Goal: Task Accomplishment & Management: Use online tool/utility

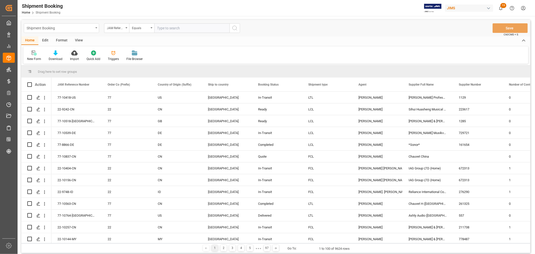
click at [91, 28] on div "Shipment Booking" at bounding box center [60, 28] width 67 height 6
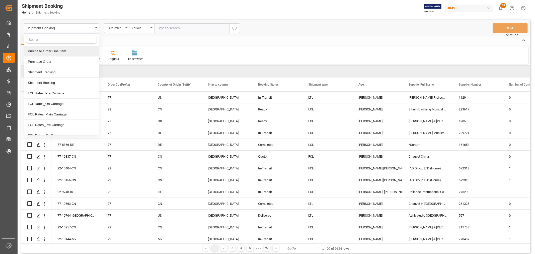
click at [67, 51] on div "Purchase Order Line Item" at bounding box center [61, 51] width 75 height 11
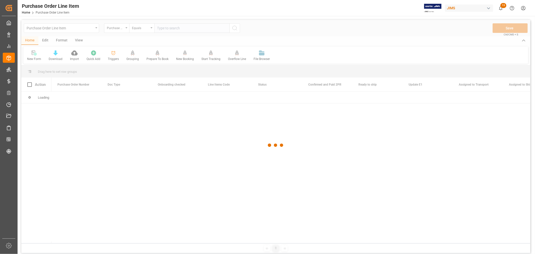
click at [178, 30] on div at bounding box center [275, 145] width 509 height 251
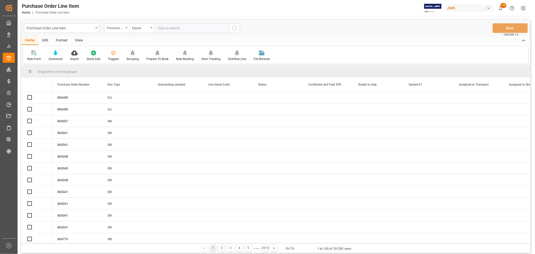
click at [178, 28] on input "text" at bounding box center [191, 28] width 75 height 10
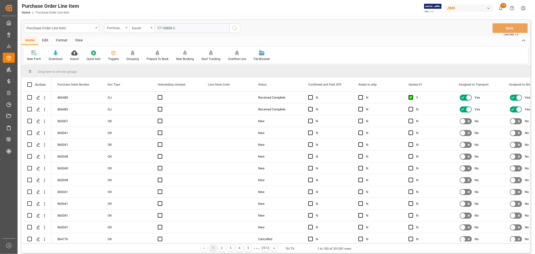
type input "77-10806-CN"
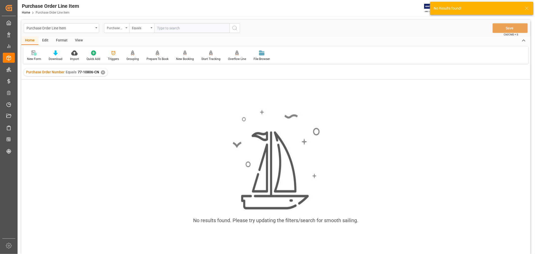
click at [126, 30] on div "Purchase Order Number" at bounding box center [116, 28] width 25 height 10
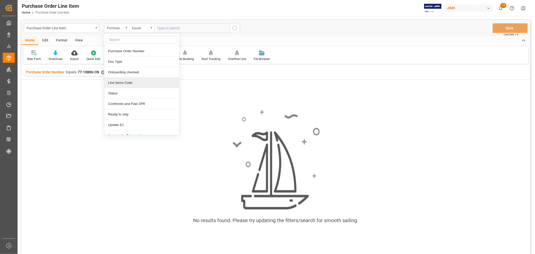
click at [101, 71] on div "✕" at bounding box center [103, 72] width 4 height 4
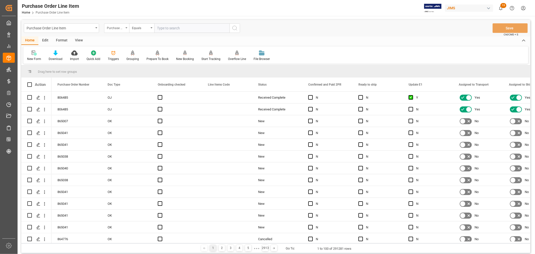
click at [126, 28] on div "Purchase Order Number" at bounding box center [116, 28] width 25 height 10
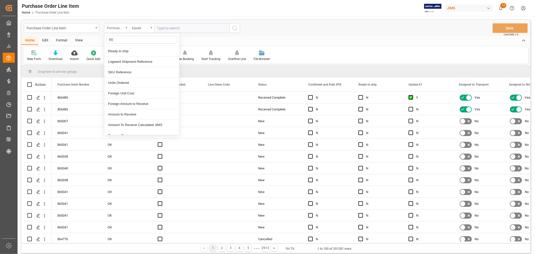
type input "REF"
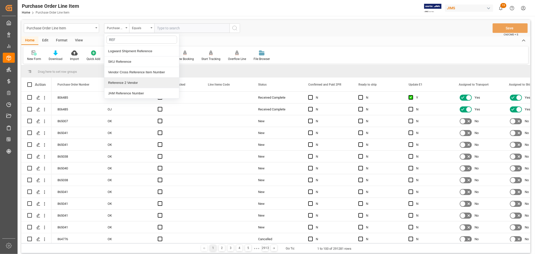
click at [133, 83] on div "Reference 2 Vendor" at bounding box center [141, 82] width 75 height 11
click at [170, 28] on input "text" at bounding box center [191, 28] width 75 height 10
type input "77-10806-CN"
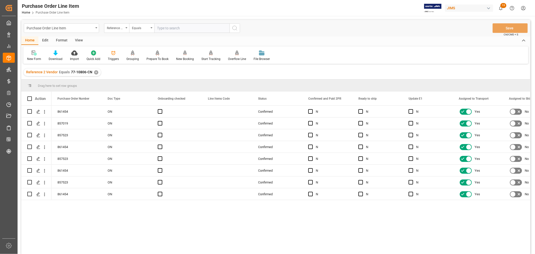
click at [76, 41] on div "View" at bounding box center [78, 40] width 15 height 9
click at [34, 56] on div "Default" at bounding box center [31, 55] width 17 height 11
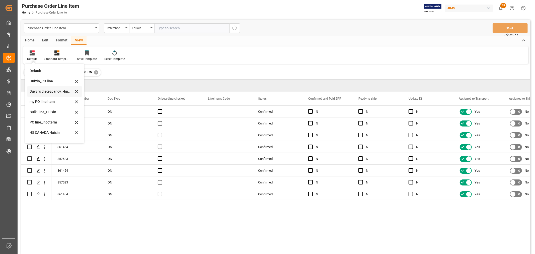
click at [44, 94] on div "Buyer's discrepancy_Huixin" at bounding box center [54, 91] width 55 height 10
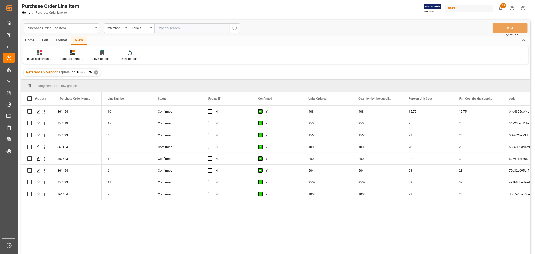
click at [62, 26] on div "Purchase Order Line Item" at bounding box center [60, 28] width 67 height 6
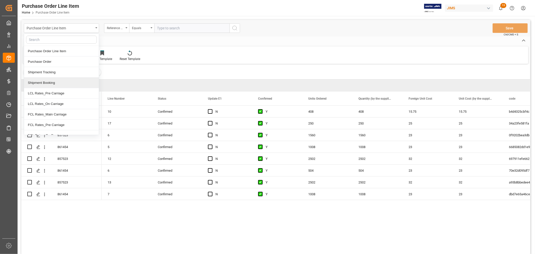
click at [50, 83] on div "Shipment Booking" at bounding box center [61, 82] width 75 height 11
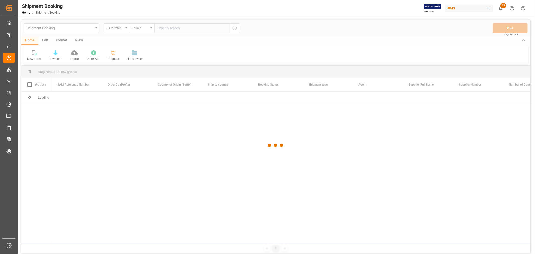
click at [110, 28] on div at bounding box center [275, 145] width 509 height 251
click at [113, 28] on div at bounding box center [275, 145] width 509 height 251
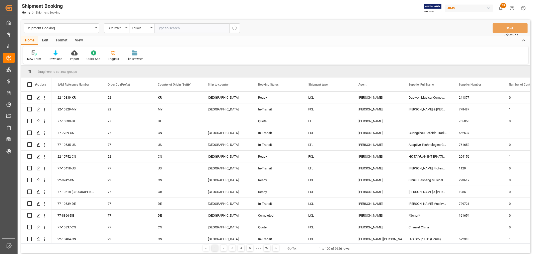
click at [125, 27] on div "JAM Reference Number" at bounding box center [116, 28] width 25 height 10
type input "agent"
click at [114, 53] on div "Agent" at bounding box center [141, 51] width 75 height 11
click at [169, 26] on span "Select Items" at bounding box center [167, 28] width 21 height 4
type input "hui"
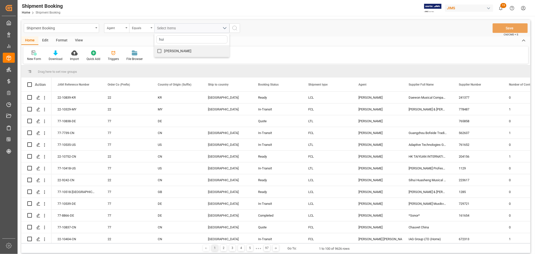
click at [166, 46] on label "[PERSON_NAME]" at bounding box center [172, 51] width 37 height 10
click at [164, 46] on input "[PERSON_NAME]" at bounding box center [159, 51] width 10 height 10
checkbox input "true"
click at [236, 27] on icon "search button" at bounding box center [235, 28] width 6 height 6
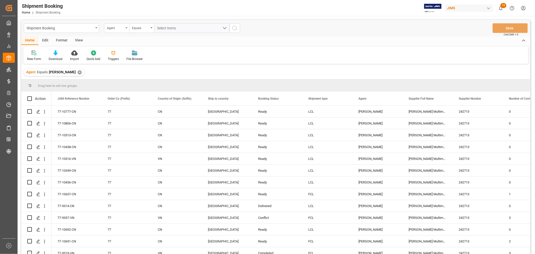
click at [114, 29] on div "Agent" at bounding box center [115, 28] width 17 height 6
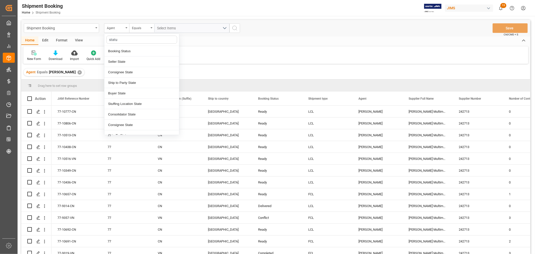
type input "status"
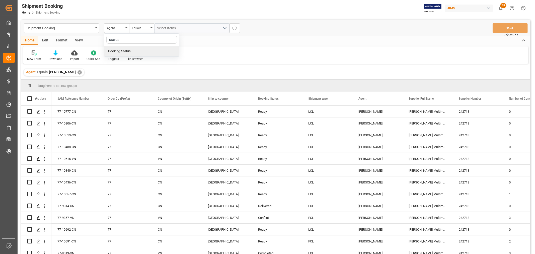
click at [116, 52] on div "Booking Status" at bounding box center [141, 51] width 75 height 11
click at [181, 27] on div "Select Items" at bounding box center [189, 28] width 65 height 5
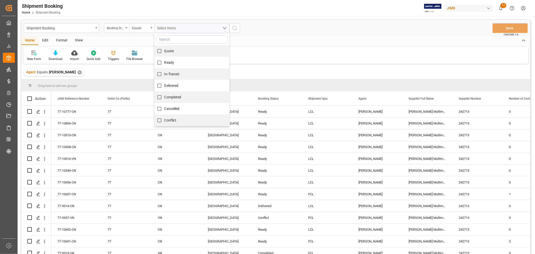
click at [181, 121] on div "Conflict" at bounding box center [191, 120] width 75 height 12
click at [165, 119] on span "Conflict" at bounding box center [170, 120] width 12 height 4
click at [164, 119] on input "Conflict" at bounding box center [159, 120] width 10 height 10
checkbox input "true"
click at [235, 27] on icon "search button" at bounding box center [235, 28] width 6 height 6
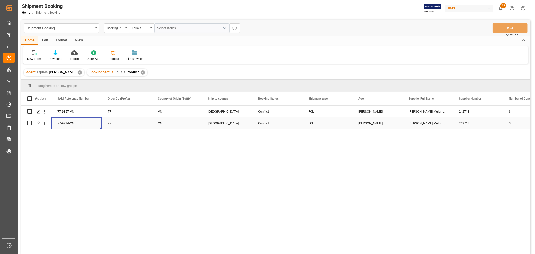
click at [66, 121] on div "77-9234-CN" at bounding box center [76, 123] width 50 height 12
click at [141, 72] on div "✕" at bounding box center [143, 72] width 4 height 4
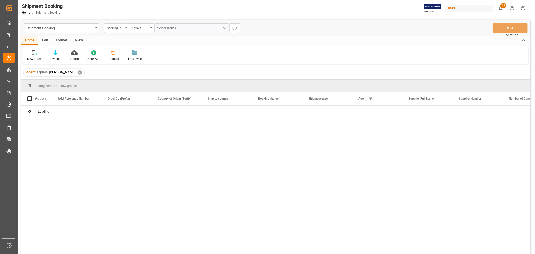
click at [122, 27] on div "Booking Status" at bounding box center [115, 28] width 17 height 6
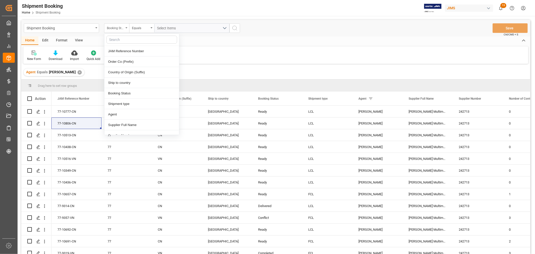
click at [126, 26] on div "Booking Status" at bounding box center [116, 28] width 25 height 10
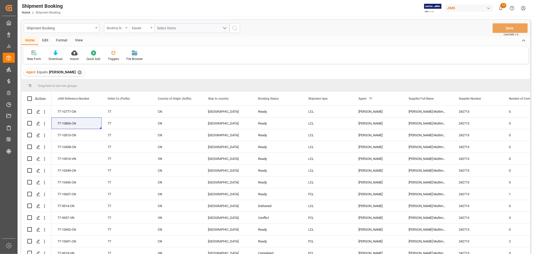
click at [127, 26] on div "Booking Status" at bounding box center [116, 28] width 25 height 10
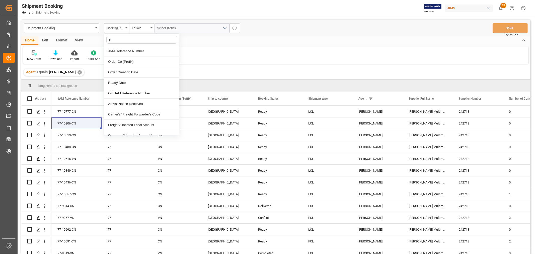
type input "ref"
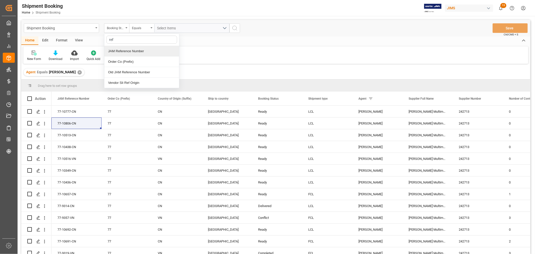
click at [124, 53] on div "JAM Reference Number" at bounding box center [141, 51] width 75 height 11
click at [161, 26] on input "text" at bounding box center [191, 28] width 75 height 10
type input "77-9503-cn"
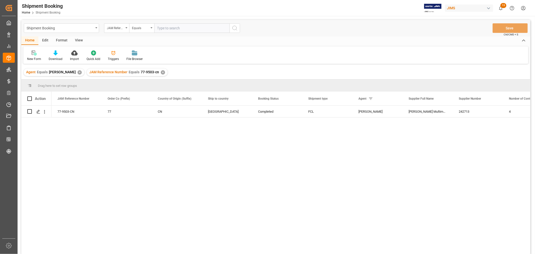
click at [79, 38] on div "View" at bounding box center [78, 40] width 15 height 9
click at [33, 55] on icon at bounding box center [32, 52] width 5 height 5
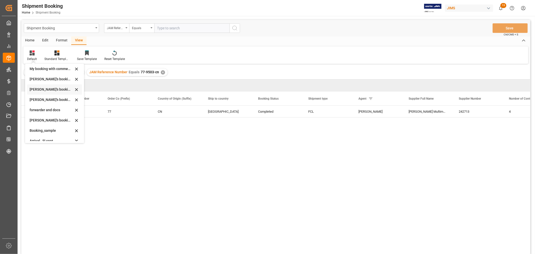
scroll to position [48, 0]
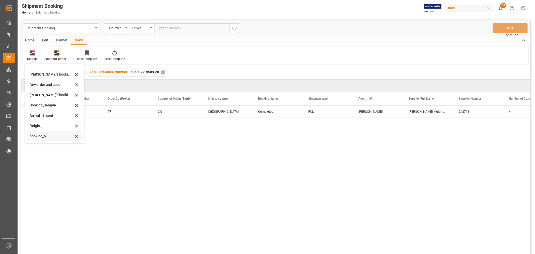
click at [39, 136] on div "booking_5" at bounding box center [52, 135] width 44 height 5
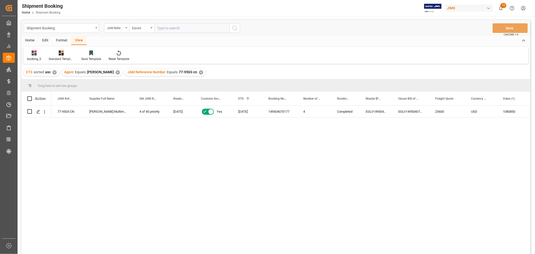
click at [199, 71] on div "✕" at bounding box center [201, 72] width 4 height 4
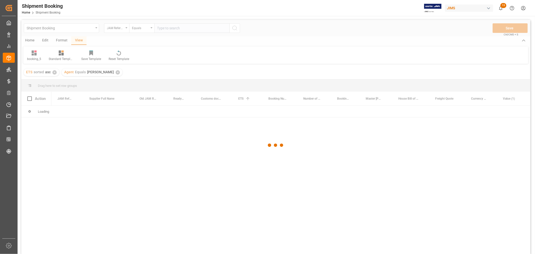
click at [167, 25] on div at bounding box center [275, 145] width 509 height 251
click at [167, 29] on div at bounding box center [275, 145] width 509 height 251
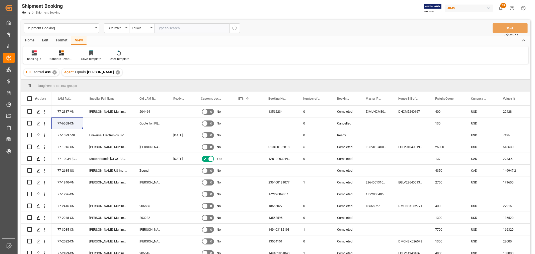
click at [167, 27] on input "text" at bounding box center [191, 28] width 75 height 10
paste input "77-10052-SE"
type input "77-10052-SE"
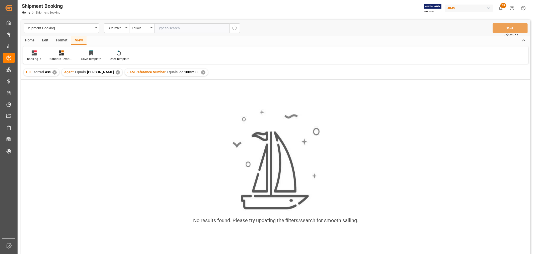
click at [201, 73] on div "✕" at bounding box center [203, 72] width 4 height 4
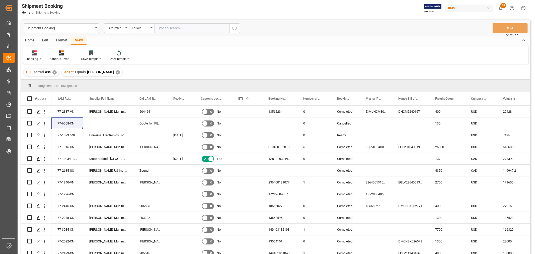
click at [116, 72] on div "✕" at bounding box center [118, 72] width 4 height 4
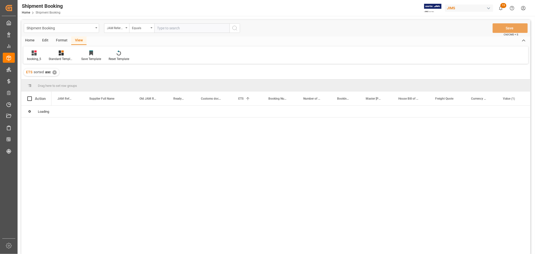
click at [176, 24] on input "text" at bounding box center [191, 28] width 75 height 10
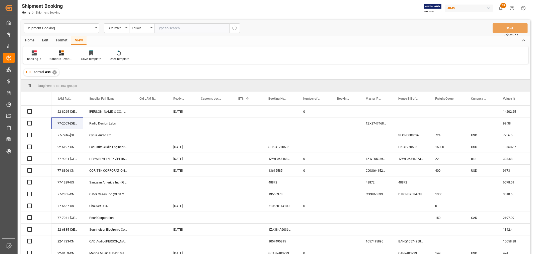
click at [176, 25] on input "text" at bounding box center [191, 28] width 75 height 10
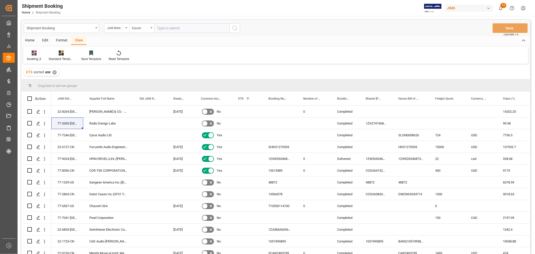
paste input "77-10052-SE"
type input "77-10052-SE"
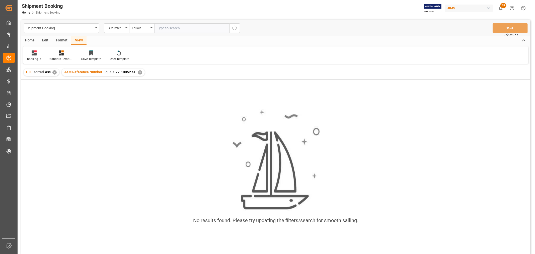
click at [140, 70] on div "✕" at bounding box center [140, 72] width 4 height 4
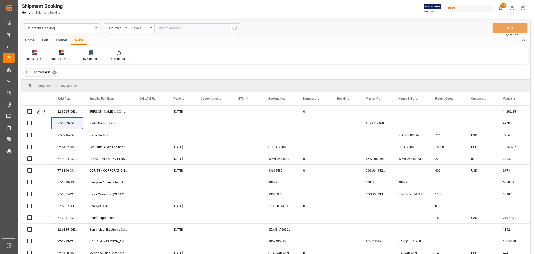
click at [167, 26] on input "text" at bounding box center [191, 28] width 75 height 10
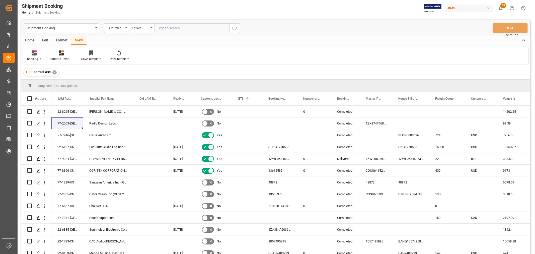
paste input "77-10052-SE"
click at [158, 26] on input "77-10052-SE" at bounding box center [191, 28] width 75 height 10
type input "77-10052-SE"
click at [232, 26] on icon "search button" at bounding box center [235, 28] width 6 height 6
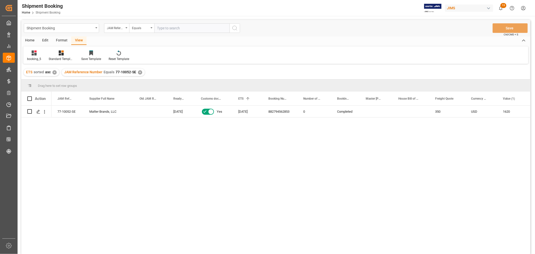
click at [138, 72] on div "✕" at bounding box center [140, 72] width 4 height 4
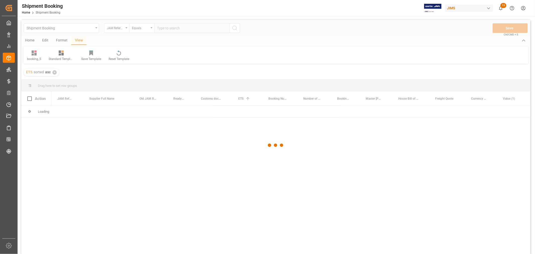
click at [162, 28] on div at bounding box center [275, 145] width 509 height 251
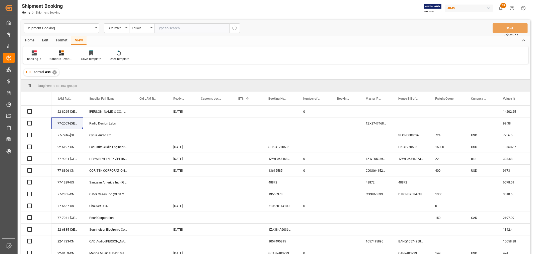
click at [161, 27] on input "text" at bounding box center [191, 28] width 75 height 10
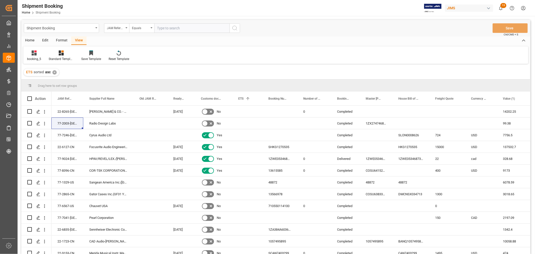
click at [161, 27] on input "text" at bounding box center [191, 28] width 75 height 10
paste input "77-10657-CN"
type input "77-10657-CN"
click at [235, 27] on icon "search button" at bounding box center [235, 28] width 6 height 6
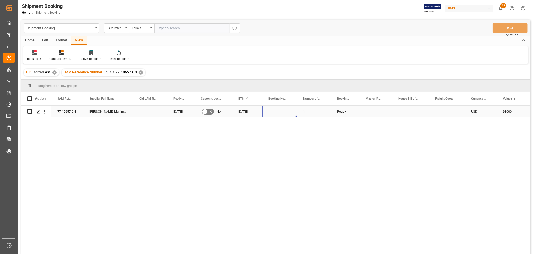
click at [276, 115] on div "Press SPACE to select this row." at bounding box center [279, 112] width 35 height 12
click at [274, 111] on div "Press SPACE to select this row." at bounding box center [279, 112] width 35 height 12
click at [274, 111] on input "Press SPACE to select this row." at bounding box center [279, 115] width 27 height 10
type input "149505812363"
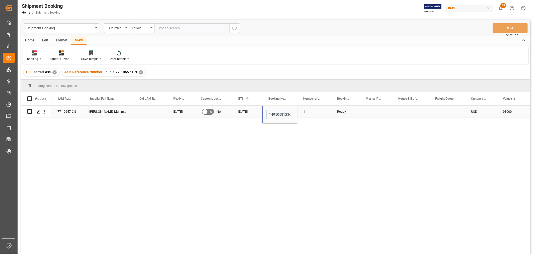
scroll to position [0, 3]
click at [319, 111] on div "1" at bounding box center [314, 112] width 34 height 12
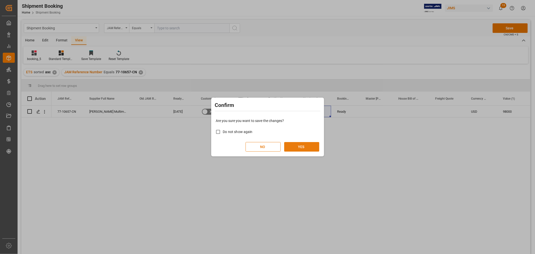
click at [300, 148] on button "YES" at bounding box center [301, 147] width 35 height 10
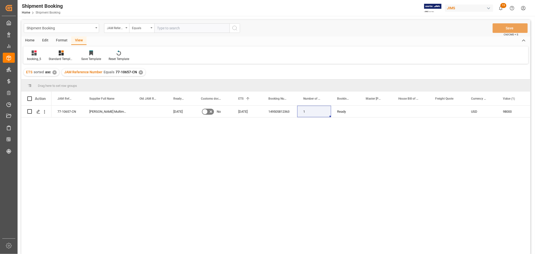
click at [139, 72] on div "✕" at bounding box center [141, 72] width 4 height 4
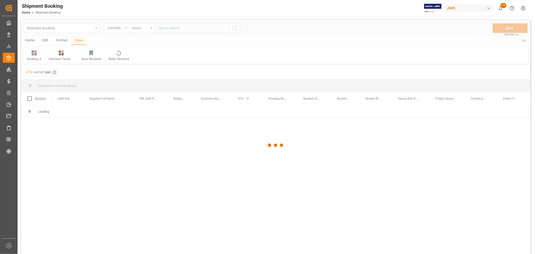
click at [167, 28] on div at bounding box center [275, 145] width 509 height 251
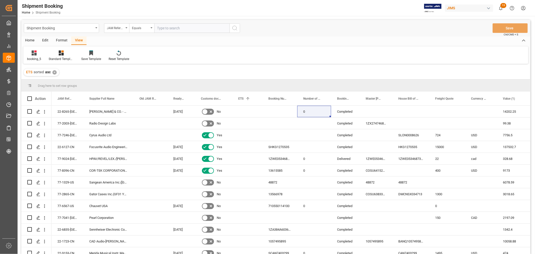
click at [167, 28] on input "text" at bounding box center [191, 28] width 75 height 10
paste input "77-8765-[GEOGRAPHIC_DATA]"
type input "77-8765-[GEOGRAPHIC_DATA]"
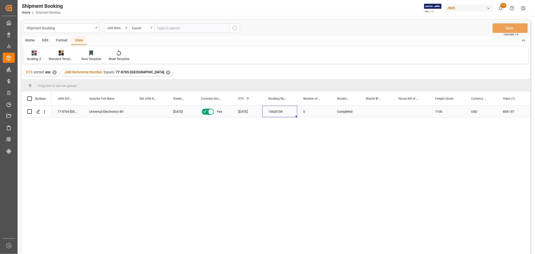
click at [281, 110] on div "13620734" at bounding box center [279, 112] width 35 height 12
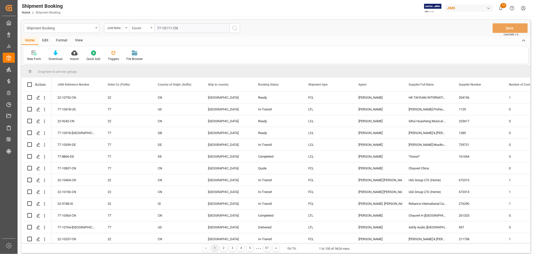
type input "77-10111-CN"
click at [233, 27] on icon "search button" at bounding box center [235, 28] width 6 height 6
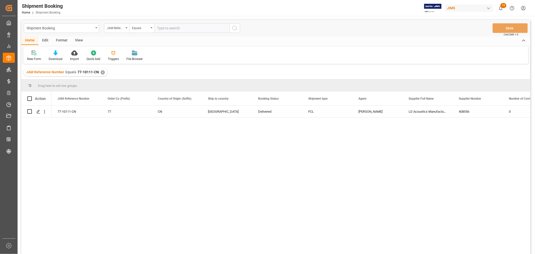
click at [80, 42] on div "View" at bounding box center [78, 40] width 15 height 9
click at [33, 60] on div "Default" at bounding box center [32, 59] width 10 height 5
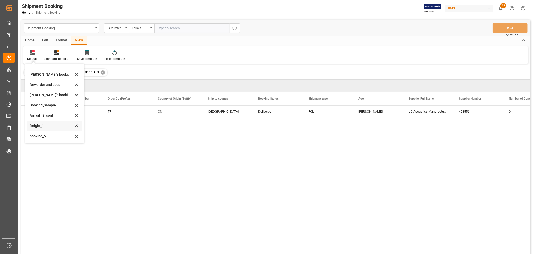
scroll to position [28, 0]
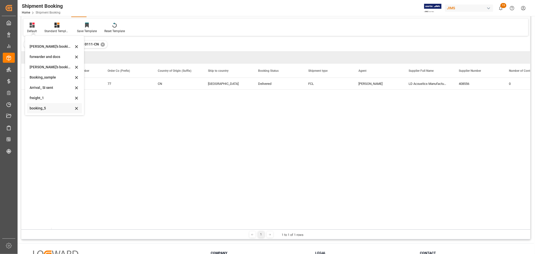
click at [48, 109] on div "booking_5" at bounding box center [52, 108] width 44 height 5
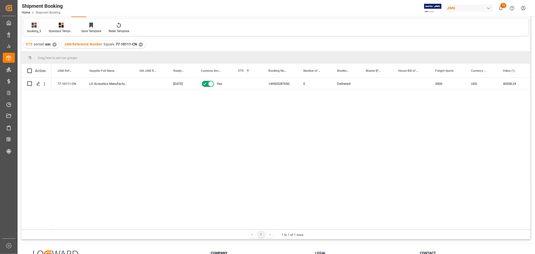
click at [225, 122] on div "77-10111-CN LD Acoustics Manufacturer LTD. [DATE] Yes 149505287650 0 Delivered …" at bounding box center [290, 153] width 478 height 151
click at [279, 83] on div "149505287650" at bounding box center [279, 84] width 35 height 12
drag, startPoint x: 287, startPoint y: 149, endPoint x: 295, endPoint y: 149, distance: 7.5
click at [291, 149] on div "77-10111-CN LD Acoustics Manufacturer LTD. [DATE] Yes 149505287650 0 Delivered …" at bounding box center [290, 153] width 478 height 151
click at [137, 44] on div "JAM Reference Number Equals 77-10111-CN ✕" at bounding box center [104, 45] width 84 height 8
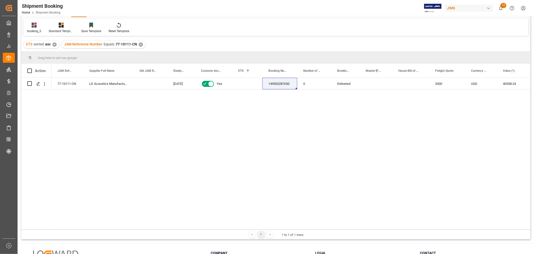
click at [141, 43] on div "✕" at bounding box center [141, 44] width 4 height 4
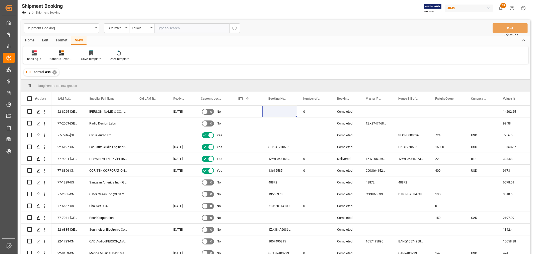
click at [52, 27] on div "Shipment Booking" at bounding box center [60, 28] width 67 height 6
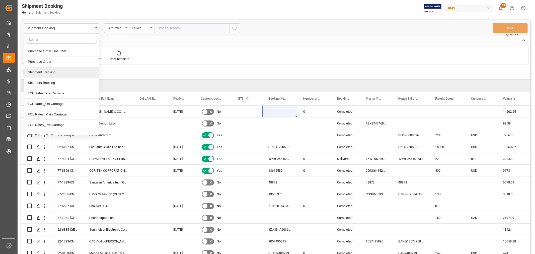
click at [62, 73] on div "Shipment Tracking" at bounding box center [61, 72] width 75 height 11
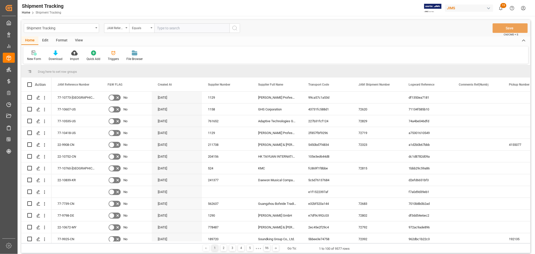
click at [172, 51] on div "New Form Download Import Quick Add Triggers File Browser" at bounding box center [275, 54] width 505 height 17
click at [113, 28] on div "JAM Reference Number" at bounding box center [115, 28] width 17 height 6
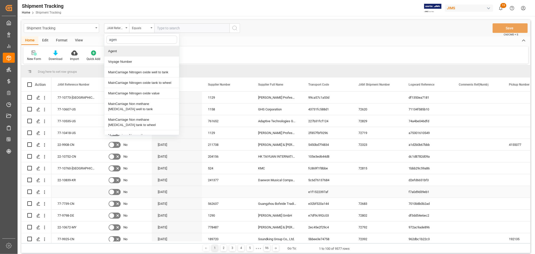
type input "agent"
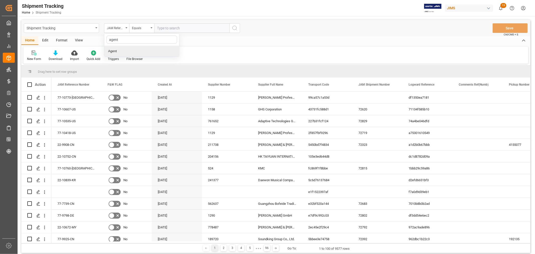
click at [126, 53] on div "Agent" at bounding box center [141, 51] width 75 height 11
click at [163, 29] on span "Select Items" at bounding box center [167, 28] width 21 height 4
type input "hui"
click at [180, 51] on span "[PERSON_NAME]" at bounding box center [177, 51] width 27 height 4
click at [164, 51] on input "[PERSON_NAME]" at bounding box center [159, 51] width 10 height 10
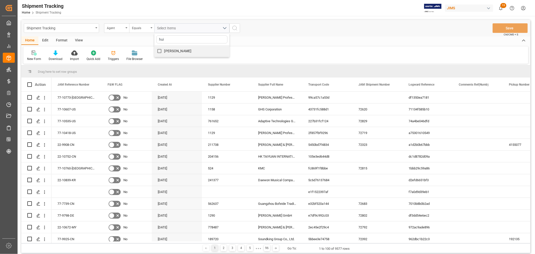
checkbox input "true"
click at [234, 29] on icon "search button" at bounding box center [235, 28] width 6 height 6
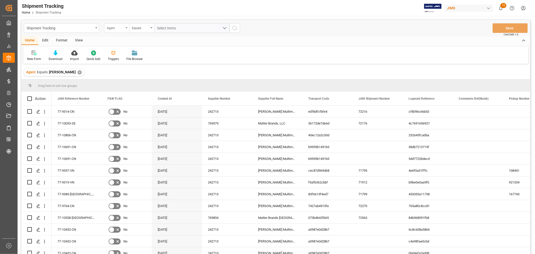
click at [123, 27] on div "Agent" at bounding box center [115, 28] width 17 height 6
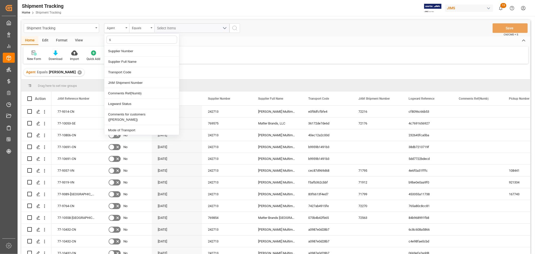
type input "st"
click at [119, 51] on div "Logward Status" at bounding box center [141, 51] width 75 height 11
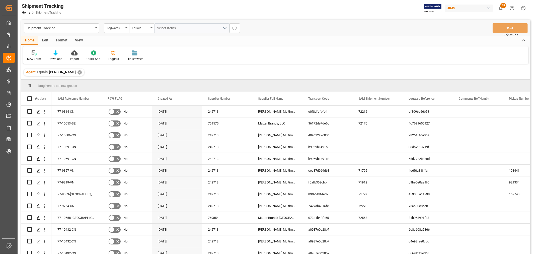
click at [147, 28] on div "Equals" at bounding box center [140, 28] width 17 height 6
click at [141, 72] on div "Contains" at bounding box center [166, 72] width 75 height 11
click at [165, 26] on span "Select Items" at bounding box center [167, 28] width 21 height 4
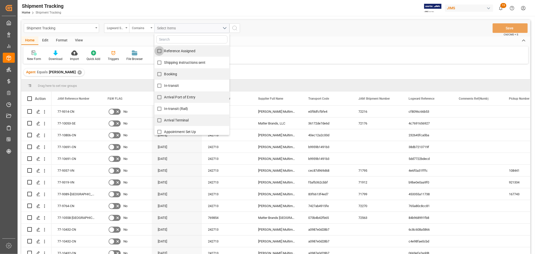
click at [163, 51] on input "Reference Assigned" at bounding box center [159, 51] width 10 height 10
checkbox input "true"
click at [161, 63] on input "Shipping instructions sent" at bounding box center [159, 63] width 10 height 10
checkbox input "true"
drag, startPoint x: 161, startPoint y: 72, endPoint x: 162, endPoint y: 74, distance: 3.0
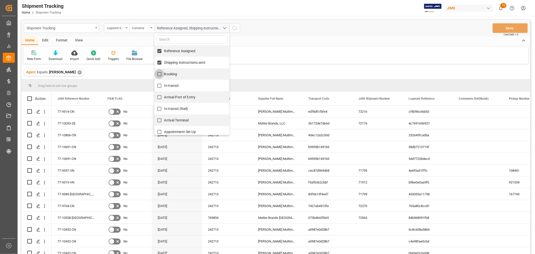
click at [161, 72] on input "Booking" at bounding box center [159, 74] width 10 height 10
checkbox input "true"
click at [167, 84] on span "In-transit" at bounding box center [171, 85] width 15 height 4
click at [164, 84] on input "In-transit" at bounding box center [159, 86] width 10 height 10
checkbox input "true"
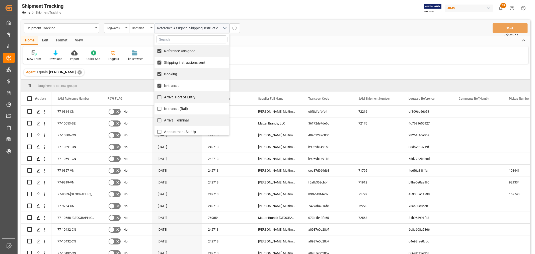
click at [175, 98] on span "Arrival Port of Entry" at bounding box center [179, 97] width 31 height 4
click at [164, 98] on input "Arrival Port of Entry" at bounding box center [159, 97] width 10 height 10
checkbox input "true"
click at [174, 108] on span "In-transit (Rail)" at bounding box center [176, 109] width 24 height 4
click at [164, 108] on input "In-transit (Rail)" at bounding box center [159, 109] width 10 height 10
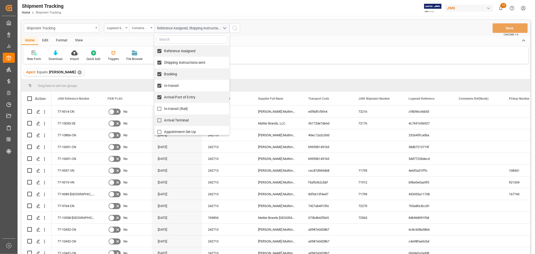
checkbox input "true"
click at [173, 116] on label "Arrival Terminal" at bounding box center [171, 120] width 34 height 10
click at [164, 116] on input "Arrival Terminal" at bounding box center [159, 120] width 10 height 10
checkbox input "true"
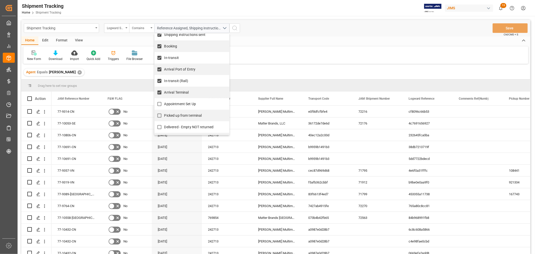
click at [174, 102] on span "Appointment Set Up" at bounding box center [180, 104] width 32 height 4
click at [164, 102] on input "Appointment Set Up" at bounding box center [159, 104] width 10 height 10
checkbox input "true"
click at [177, 114] on span "Picked up from terminal" at bounding box center [183, 115] width 38 height 4
click at [164, 114] on input "Picked up from terminal" at bounding box center [159, 116] width 10 height 10
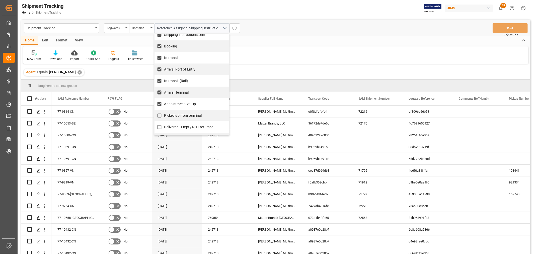
checkbox input "true"
click at [236, 25] on icon "search button" at bounding box center [235, 28] width 6 height 6
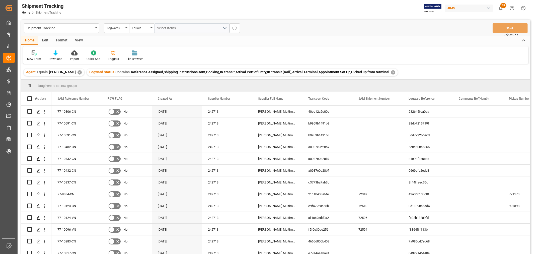
click at [78, 40] on div "View" at bounding box center [78, 40] width 15 height 9
click at [34, 57] on div "Default" at bounding box center [32, 59] width 10 height 5
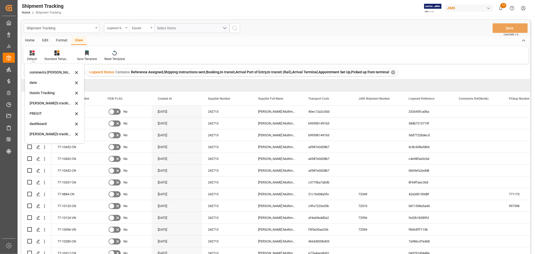
scroll to position [99, 0]
click at [53, 86] on div "Huixin's tracking all # _5" at bounding box center [52, 84] width 44 height 5
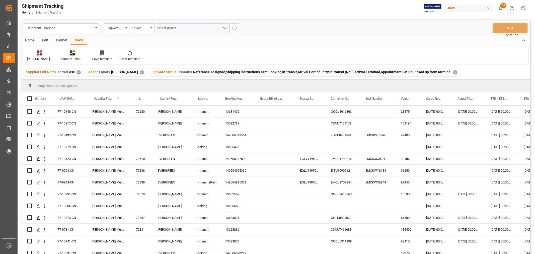
click at [43, 58] on div "Huixin's tracking all # _5" at bounding box center [39, 59] width 25 height 5
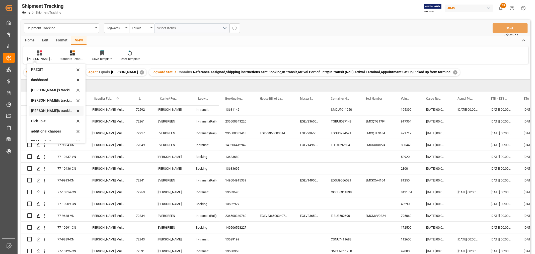
scroll to position [99, 0]
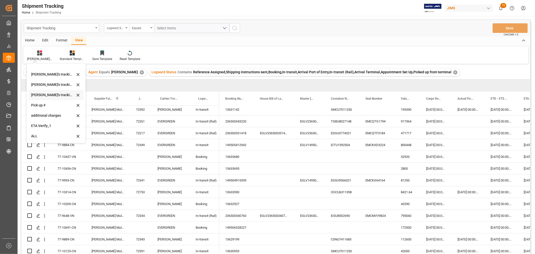
click at [58, 94] on div "Huixin's tracking all_sample" at bounding box center [53, 94] width 44 height 5
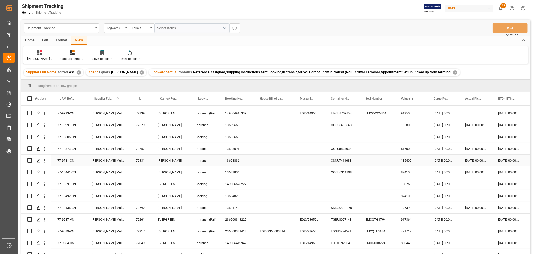
scroll to position [56, 0]
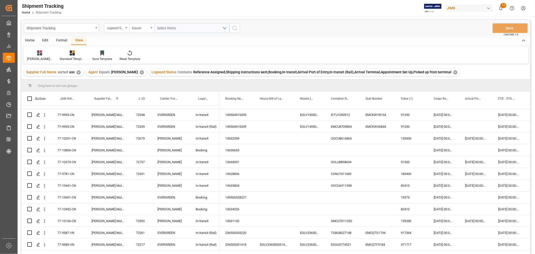
click at [143, 98] on span at bounding box center [143, 98] width 5 height 5
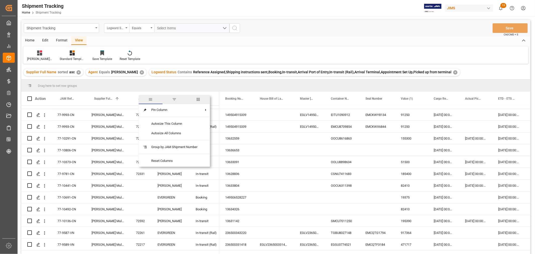
click at [135, 97] on div "JAM Shipment Number" at bounding box center [141, 98] width 22 height 14
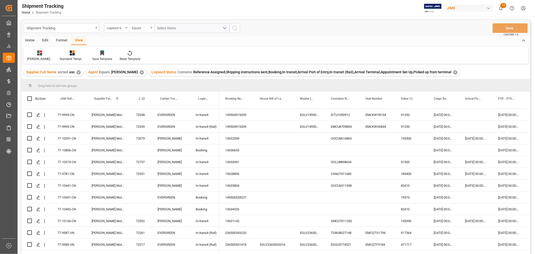
click at [138, 97] on span "JAM Shipment Number" at bounding box center [139, 99] width 3 height 4
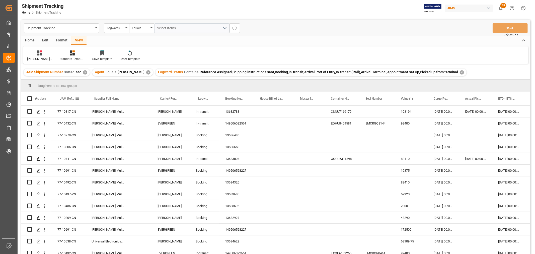
click at [68, 97] on span "JAM Reference Number" at bounding box center [67, 99] width 15 height 4
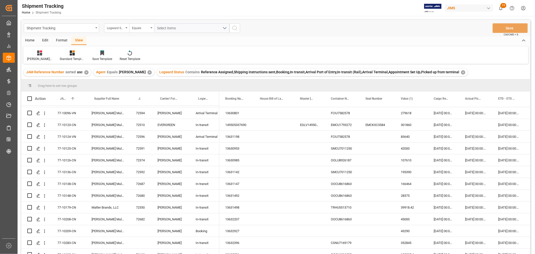
scroll to position [111, 0]
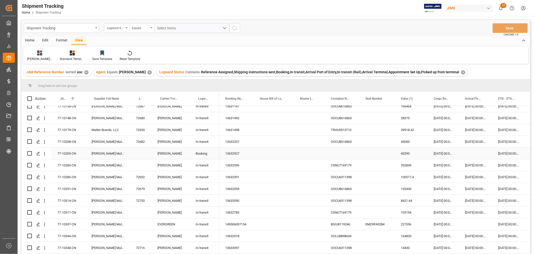
click at [234, 152] on div "13632927" at bounding box center [236, 153] width 35 height 12
click at [476, 153] on div "Press SPACE to select this row." at bounding box center [475, 153] width 33 height 12
click at [468, 151] on div "Press SPACE to select this row." at bounding box center [475, 153] width 33 height 12
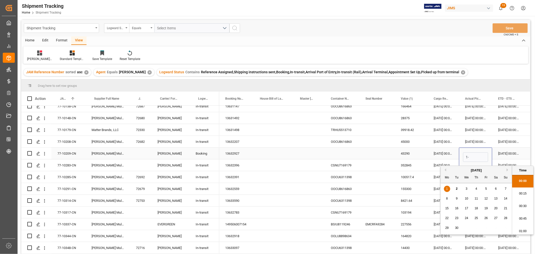
scroll to position [703, 0]
click at [474, 218] on div "21" at bounding box center [476, 218] width 6 height 6
type input "21-08-2025 00:00"
click at [507, 153] on div "03-09-2025 00:00:00" at bounding box center [508, 153] width 33 height 12
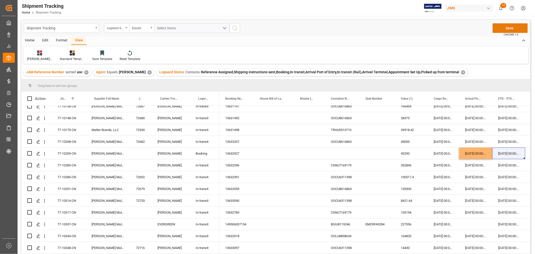
click at [508, 26] on button "Save" at bounding box center [509, 28] width 35 height 10
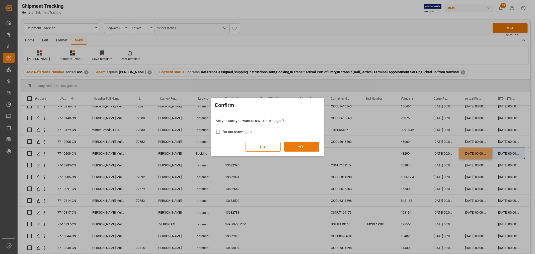
click at [300, 148] on button "YES" at bounding box center [301, 147] width 35 height 10
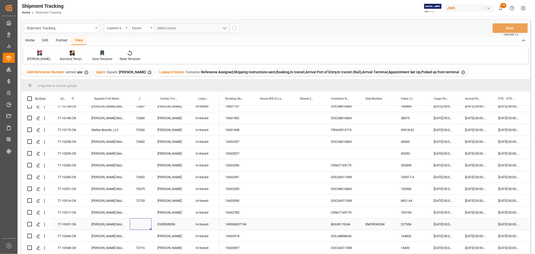
click at [142, 225] on div "Press SPACE to select this row." at bounding box center [141, 224] width 22 height 12
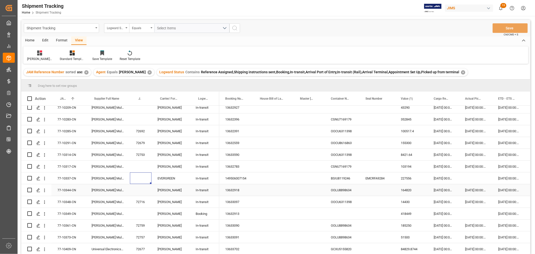
scroll to position [167, 0]
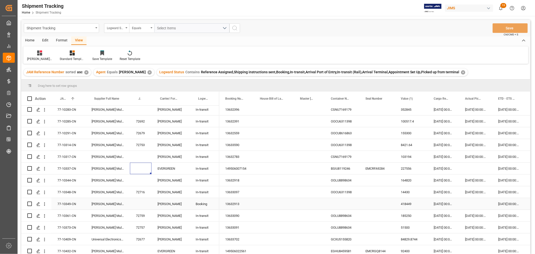
click at [241, 203] on div "13632913" at bounding box center [236, 204] width 35 height 12
click at [480, 205] on div "Press SPACE to select this row." at bounding box center [475, 204] width 33 height 12
click at [479, 205] on div "Press SPACE to select this row." at bounding box center [475, 204] width 33 height 12
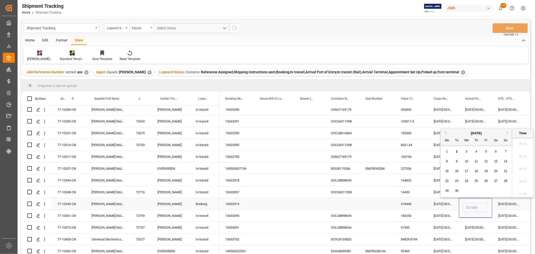
scroll to position [703, 0]
click at [464, 189] on div "27" at bounding box center [466, 191] width 6 height 6
type input "27-08-2025 00:00"
click at [451, 206] on div "25-08-2025 00:00:00" at bounding box center [442, 204] width 31 height 12
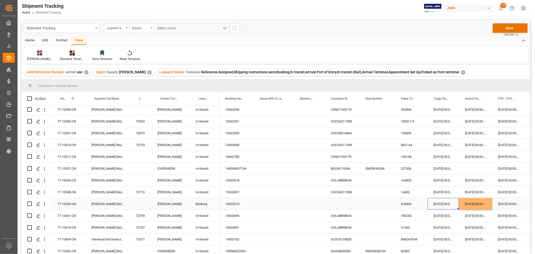
click at [465, 204] on div "27-08-2025 00:00:00" at bounding box center [475, 204] width 33 height 12
click at [510, 26] on button "Save" at bounding box center [509, 28] width 35 height 10
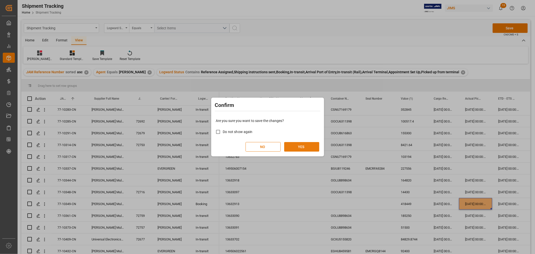
click at [291, 145] on button "YES" at bounding box center [301, 147] width 35 height 10
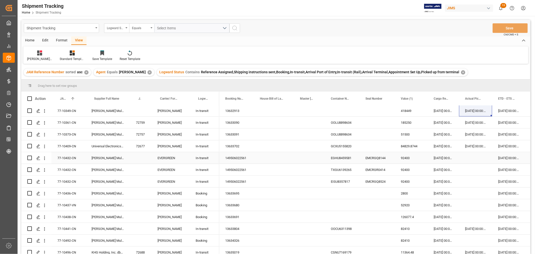
scroll to position [251, 0]
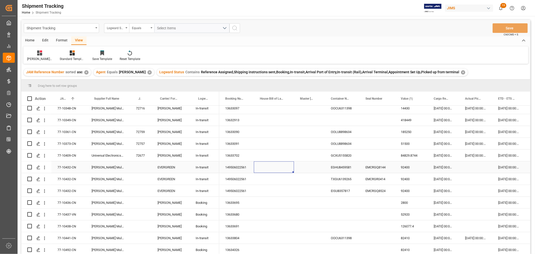
click at [265, 168] on div "Press SPACE to select this row." at bounding box center [274, 167] width 40 height 12
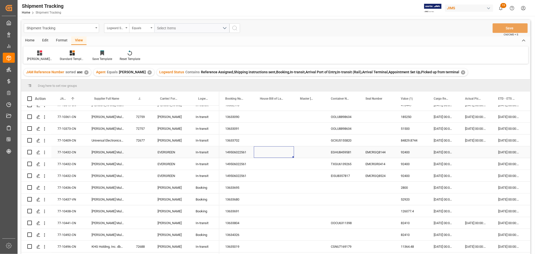
scroll to position [278, 0]
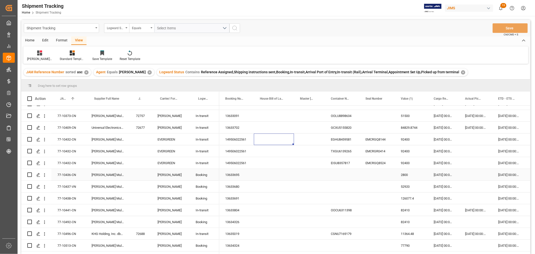
click at [245, 175] on div "13633695" at bounding box center [236, 175] width 35 height 12
click at [475, 175] on div "Press SPACE to select this row." at bounding box center [475, 175] width 33 height 12
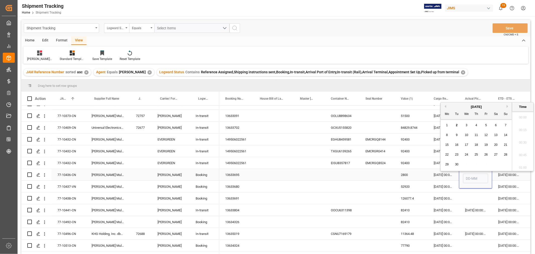
click at [475, 175] on input "Press SPACE to select this row." at bounding box center [475, 178] width 25 height 10
type input "27-08-2025 00:00"
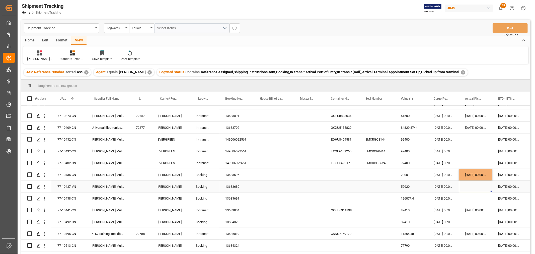
click at [470, 191] on div "Press SPACE to select this row." at bounding box center [475, 186] width 33 height 12
click at [462, 197] on div "Press SPACE to select this row." at bounding box center [475, 198] width 33 height 12
click at [463, 197] on div "Press SPACE to select this row." at bounding box center [475, 198] width 33 height 12
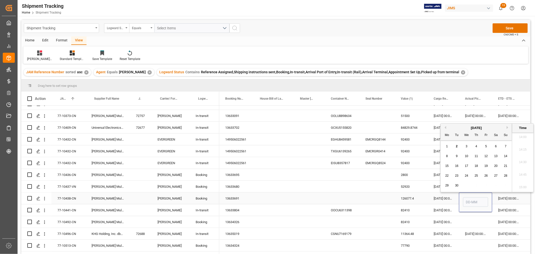
click at [463, 197] on input "Press SPACE to select this row." at bounding box center [475, 202] width 25 height 10
click at [447, 184] on span "29" at bounding box center [446, 185] width 3 height 4
click at [506, 175] on span "28" at bounding box center [505, 176] width 3 height 4
click at [445, 125] on div "September 2025 Mo Tu We Th Fr Sa Su" at bounding box center [475, 131] width 71 height 17
click at [445, 127] on button "Previous Month" at bounding box center [444, 127] width 3 height 3
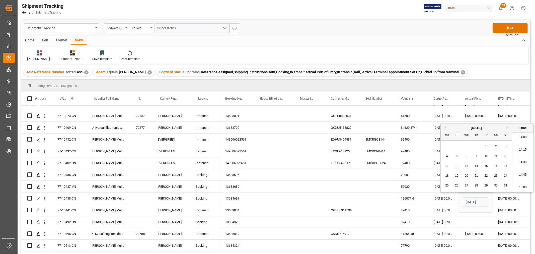
click at [475, 186] on span "28" at bounding box center [475, 185] width 3 height 4
type input "28-08-2025 00:00"
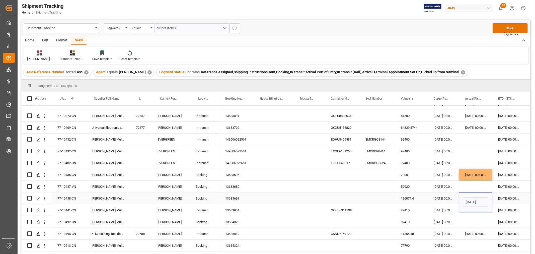
click at [477, 209] on div "28-08-2025 00:00" at bounding box center [475, 202] width 33 height 20
click at [475, 212] on div "12-08-2025 00:00:00" at bounding box center [475, 210] width 33 height 12
click at [481, 223] on div "Press SPACE to select this row." at bounding box center [475, 222] width 33 height 12
click at [469, 220] on div "Press SPACE to select this row." at bounding box center [475, 222] width 33 height 12
click at [469, 222] on div "Press SPACE to select this row." at bounding box center [475, 222] width 33 height 12
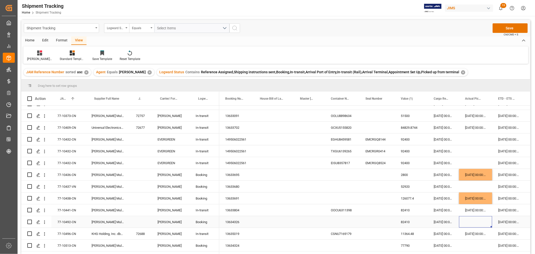
click at [469, 222] on div "Press SPACE to select this row." at bounding box center [475, 222] width 33 height 12
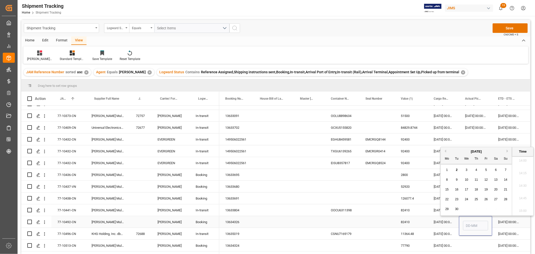
click at [469, 222] on input "Press SPACE to select this row." at bounding box center [475, 226] width 25 height 10
type input "26-08-2025 00:00"
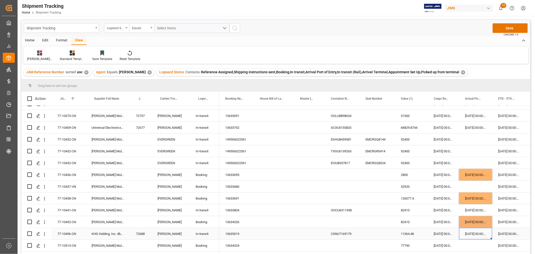
click at [472, 237] on div "21-08-2025 00:00:00" at bounding box center [475, 234] width 33 height 12
click at [472, 243] on div "Press SPACE to select this row." at bounding box center [475, 245] width 33 height 12
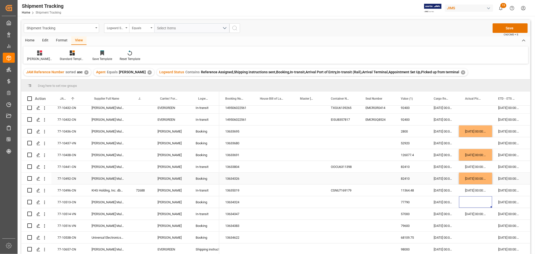
scroll to position [334, 0]
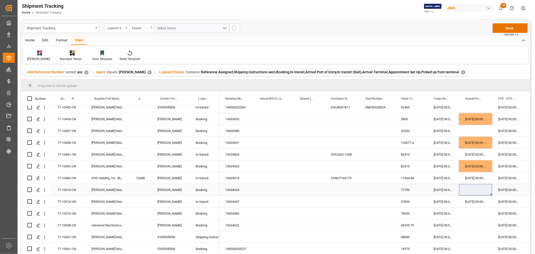
click at [468, 189] on div "Press SPACE to select this row." at bounding box center [475, 190] width 33 height 12
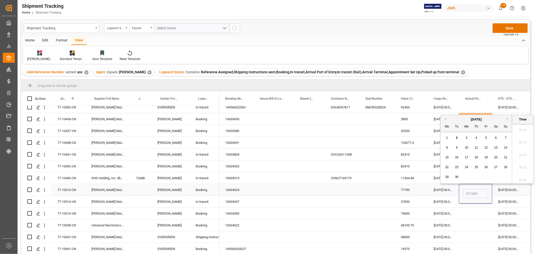
click at [468, 189] on input "Press SPACE to select this row." at bounding box center [475, 193] width 25 height 10
type input "27-08-2025 00:00"
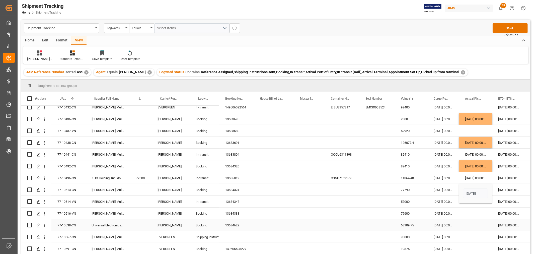
click at [476, 218] on div "Press SPACE to select this row." at bounding box center [475, 213] width 33 height 12
click at [474, 223] on div "Press SPACE to select this row." at bounding box center [475, 225] width 33 height 12
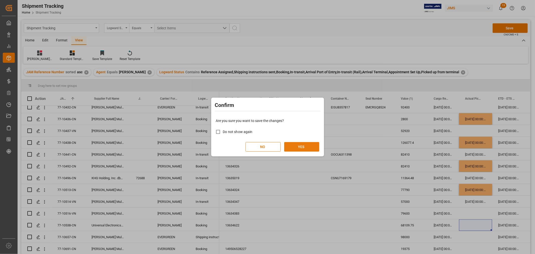
click at [290, 147] on button "YES" at bounding box center [301, 147] width 35 height 10
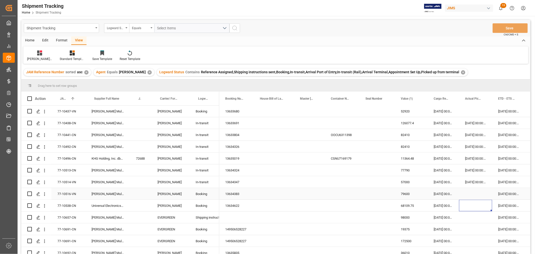
scroll to position [362, 0]
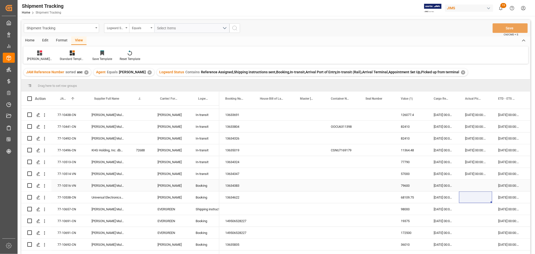
click at [234, 186] on div "13634383" at bounding box center [236, 185] width 35 height 12
click at [238, 196] on div "13634622" at bounding box center [236, 197] width 35 height 12
click at [235, 183] on div "13634383" at bounding box center [236, 185] width 35 height 12
click at [230, 194] on div "13634622" at bounding box center [236, 197] width 35 height 12
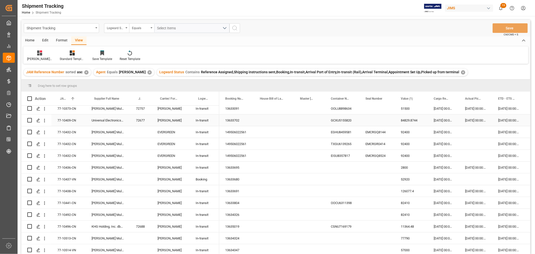
scroll to position [306, 0]
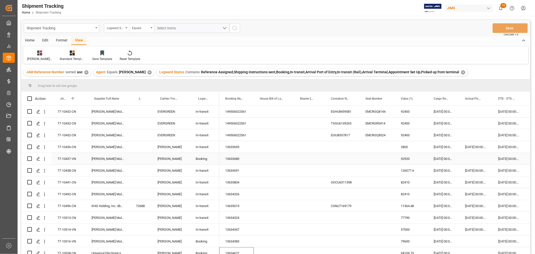
click at [239, 158] on div "13633680" at bounding box center [236, 159] width 35 height 12
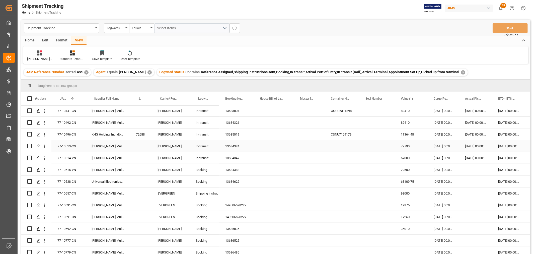
scroll to position [379, 0]
click at [73, 191] on div "77-10657-CN" at bounding box center [68, 192] width 34 height 12
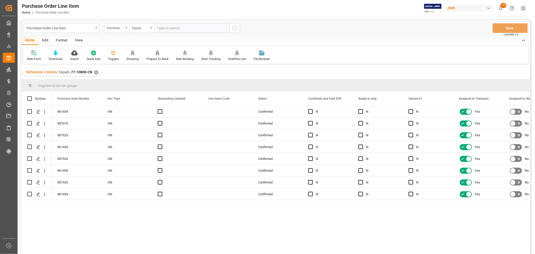
click at [92, 70] on div "Reference 2 Vendor Equals 77-10806-CN ✕" at bounding box center [62, 72] width 77 height 8
click at [99, 73] on div "Reference 2 Vendor Equals 77-10806-CN ✕" at bounding box center [62, 72] width 77 height 8
click at [97, 73] on div "Reference 2 Vendor Equals 77-10806-CN ✕" at bounding box center [62, 72] width 77 height 8
click at [94, 73] on div "✕" at bounding box center [96, 72] width 4 height 4
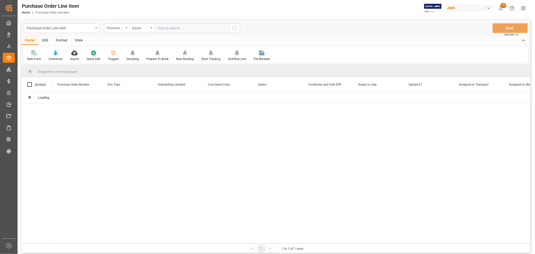
click at [166, 27] on input "text" at bounding box center [191, 28] width 75 height 10
paste input "77-9234-CN"
type input "77-9234-CN"
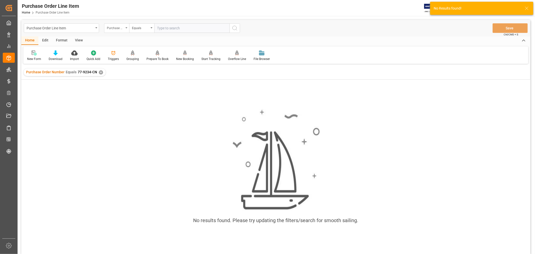
click at [121, 28] on div "Purchase Order Number" at bounding box center [115, 28] width 17 height 6
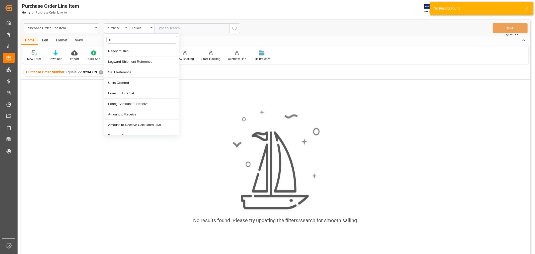
type input "ref"
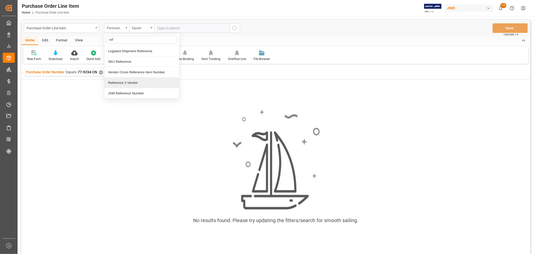
click at [119, 83] on div "Reference 2 Vendor" at bounding box center [141, 82] width 75 height 11
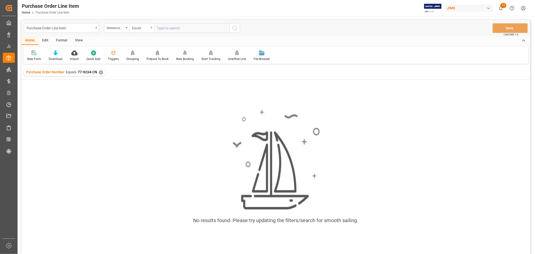
click at [99, 73] on div "✕" at bounding box center [101, 72] width 4 height 4
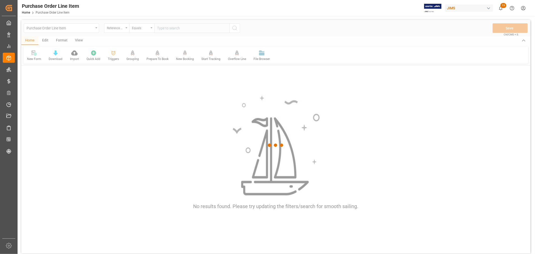
click at [165, 29] on div at bounding box center [275, 145] width 509 height 251
click at [164, 28] on div at bounding box center [275, 145] width 509 height 251
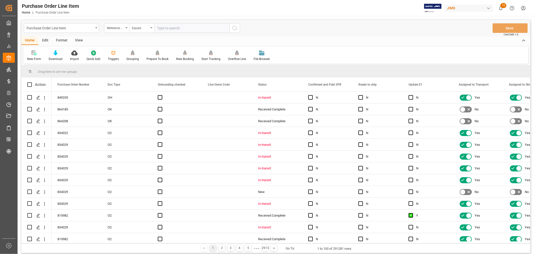
click at [163, 28] on input "text" at bounding box center [191, 28] width 75 height 10
paste input "77-9234-CN"
type input "77-9234-CN"
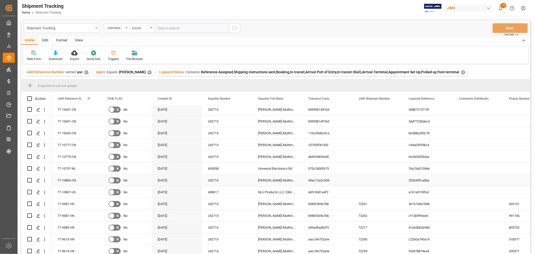
scroll to position [445, 0]
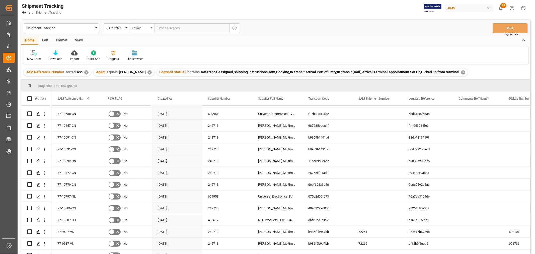
click at [78, 39] on div "View" at bounding box center [78, 40] width 15 height 9
click at [31, 53] on icon at bounding box center [32, 52] width 5 height 5
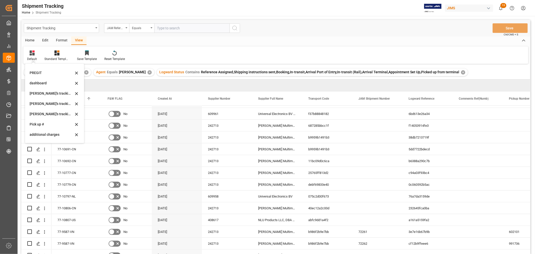
scroll to position [99, 0]
click at [58, 92] on div "[PERSON_NAME]'s tracking all_sample" at bounding box center [52, 94] width 44 height 5
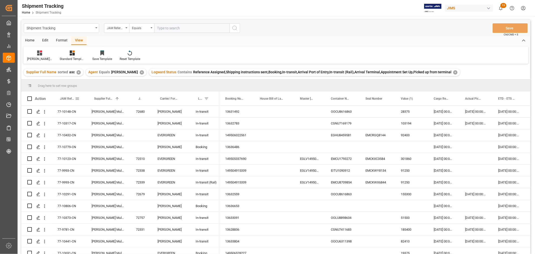
click at [66, 98] on span "JAM Reference Number" at bounding box center [67, 99] width 15 height 4
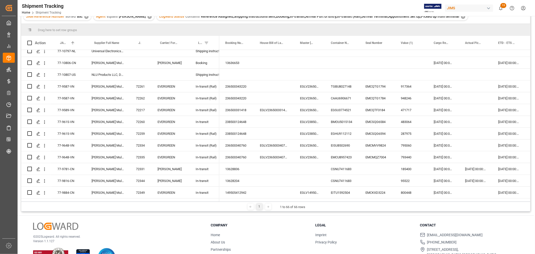
scroll to position [518, 0]
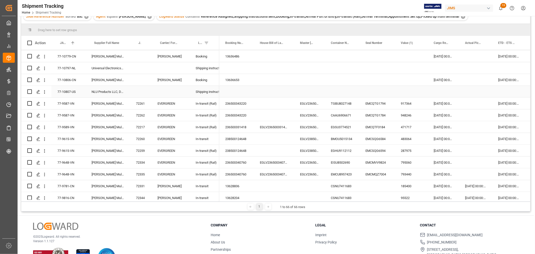
click at [74, 90] on div "77-10807-US" at bounding box center [68, 92] width 34 height 12
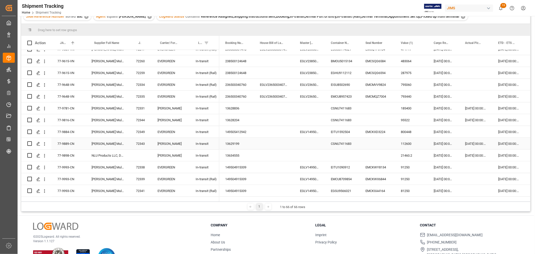
scroll to position [602, 0]
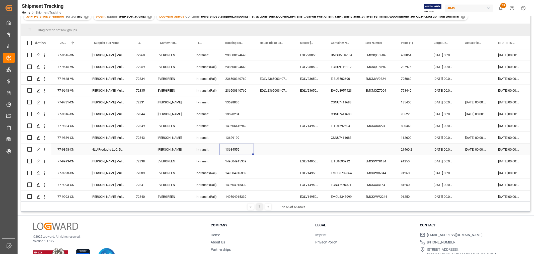
click at [240, 149] on div "13634555" at bounding box center [236, 149] width 35 height 12
click at [503, 44] on span "ETD - ETS (Origin)" at bounding box center [506, 43] width 17 height 4
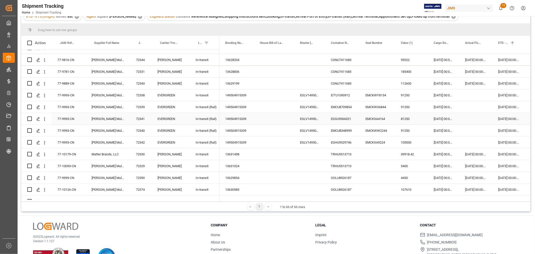
scroll to position [111, 0]
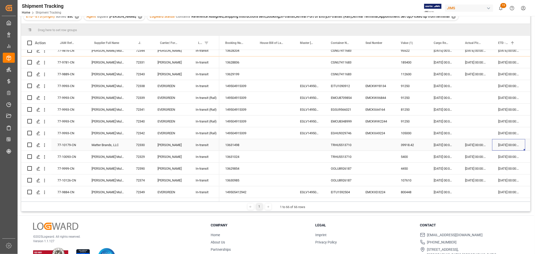
click at [515, 143] on div "31-07-2025 00:00:00" at bounding box center [508, 145] width 33 height 12
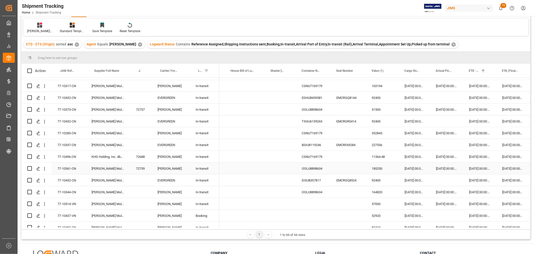
scroll to position [473, 0]
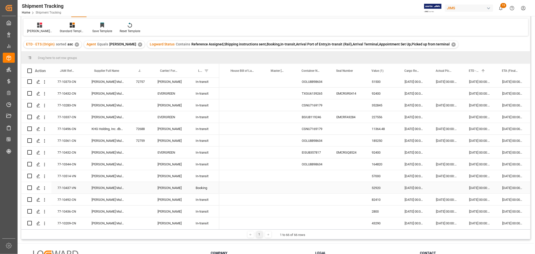
click at [236, 186] on div "Press SPACE to select this row." at bounding box center [245, 188] width 40 height 12
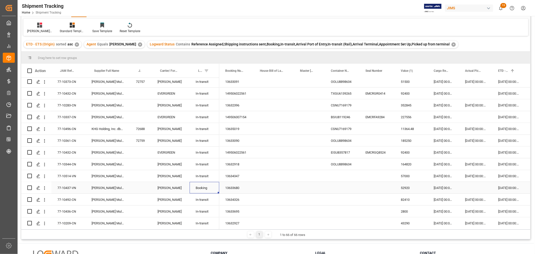
click at [239, 186] on div "13633680" at bounding box center [236, 188] width 35 height 12
click at [507, 187] on div "01-09-2025 00:00:00" at bounding box center [508, 188] width 33 height 12
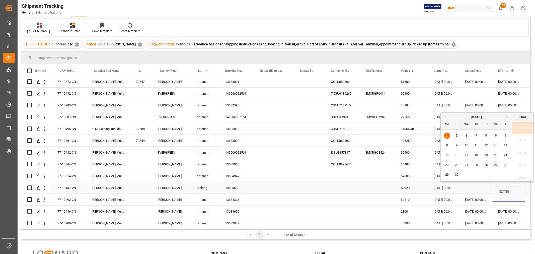
scroll to position [716, 0]
click at [450, 156] on div "15" at bounding box center [447, 155] width 6 height 6
type input "15-09-2025 00:00"
click at [482, 190] on div "Press SPACE to select this row." at bounding box center [475, 188] width 33 height 12
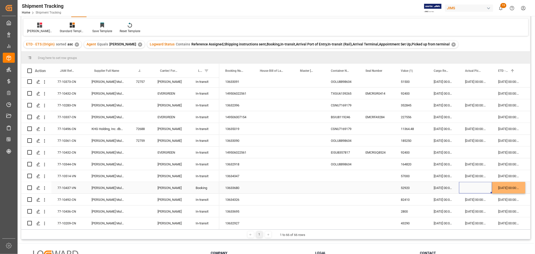
click at [510, 186] on div "15-09-2025 00:00:00" at bounding box center [508, 188] width 33 height 12
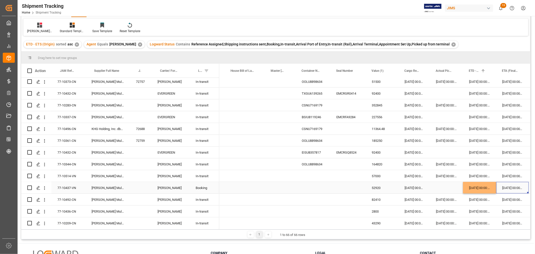
click at [508, 187] on div "10-10-2025 00:00:00" at bounding box center [512, 188] width 33 height 12
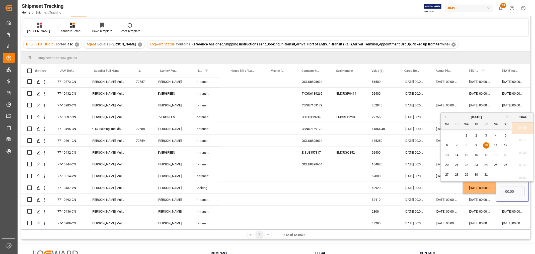
scroll to position [0, 0]
click at [477, 165] on span "23" at bounding box center [475, 165] width 3 height 4
type input "23-10-2025 00:00"
click at [447, 191] on div "Press SPACE to select this row." at bounding box center [446, 188] width 33 height 12
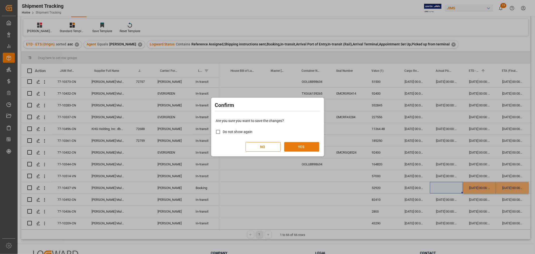
click at [299, 144] on button "YES" at bounding box center [301, 147] width 35 height 10
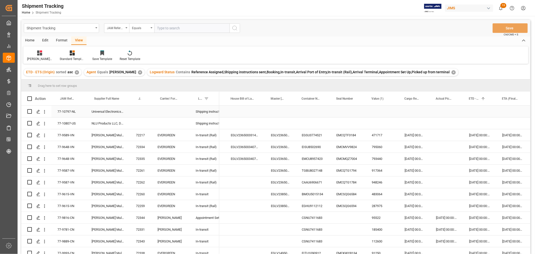
click at [71, 107] on div "77-10797-NL" at bounding box center [68, 112] width 34 height 12
click at [377, 107] on div "Press SPACE to select this row." at bounding box center [381, 112] width 33 height 12
click at [380, 109] on div "Press SPACE to select this row." at bounding box center [381, 112] width 33 height 12
click at [380, 109] on div "Press SPACE to select this row." at bounding box center [381, 115] width 33 height 18
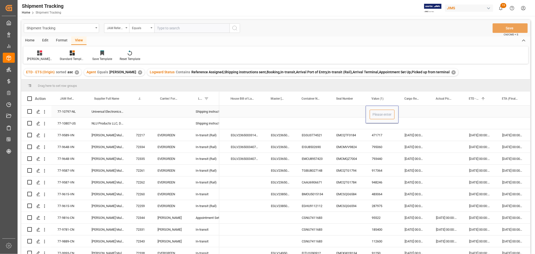
click at [380, 112] on input "Press SPACE to select this row." at bounding box center [381, 115] width 25 height 10
type input "7425"
click at [395, 134] on div "471717" at bounding box center [381, 135] width 33 height 12
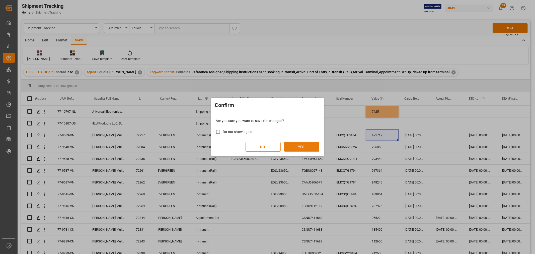
click at [297, 146] on button "YES" at bounding box center [301, 147] width 35 height 10
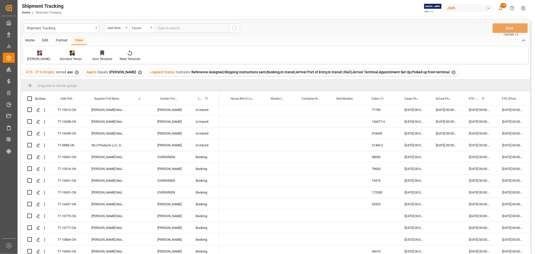
scroll to position [629, 0]
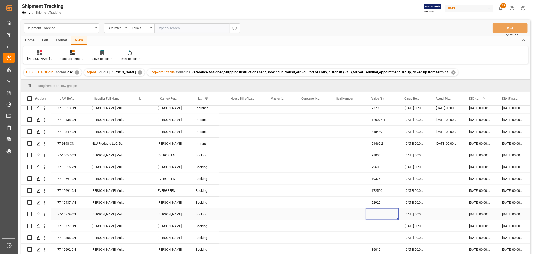
click at [377, 214] on div "Press SPACE to select this row." at bounding box center [381, 214] width 33 height 12
click at [71, 211] on div "77-10779-CN" at bounding box center [68, 214] width 34 height 12
click at [372, 213] on div "Press SPACE to select this row." at bounding box center [381, 214] width 33 height 12
click at [372, 213] on input "Press SPACE to select this row." at bounding box center [381, 217] width 25 height 10
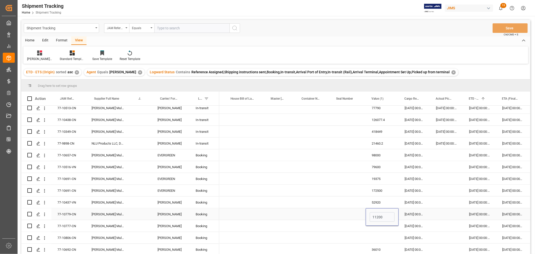
type input "112000"
click at [57, 227] on div "77-10777-CN" at bounding box center [68, 226] width 34 height 12
click at [375, 223] on div "Press SPACE to select this row." at bounding box center [381, 226] width 33 height 12
click at [376, 224] on div "Press SPACE to select this row." at bounding box center [381, 226] width 33 height 12
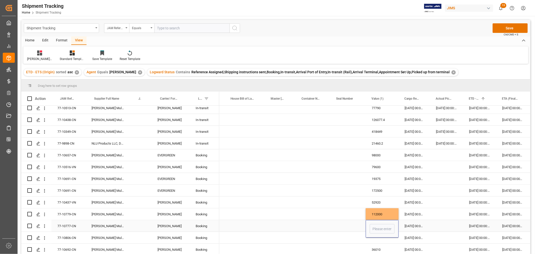
click at [376, 224] on input "Press SPACE to select this row." at bounding box center [381, 229] width 25 height 10
type input "25620"
click at [385, 232] on div "Press SPACE to select this row." at bounding box center [381, 238] width 33 height 12
click at [68, 237] on div "77-10806-CN" at bounding box center [68, 238] width 34 height 12
click at [380, 236] on div "Press SPACE to select this row." at bounding box center [381, 238] width 33 height 12
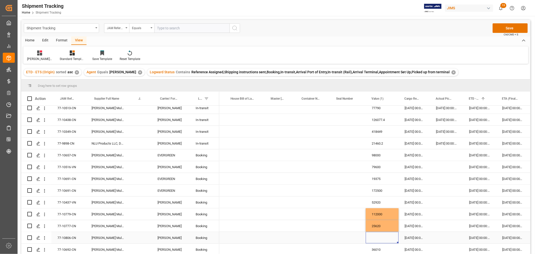
click at [380, 236] on div "Press SPACE to select this row." at bounding box center [381, 238] width 33 height 12
click at [380, 236] on input "Press SPACE to select this row." at bounding box center [381, 241] width 25 height 10
type input "266644"
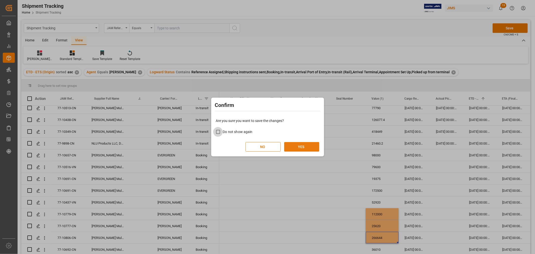
click at [301, 147] on button "YES" at bounding box center [301, 147] width 35 height 10
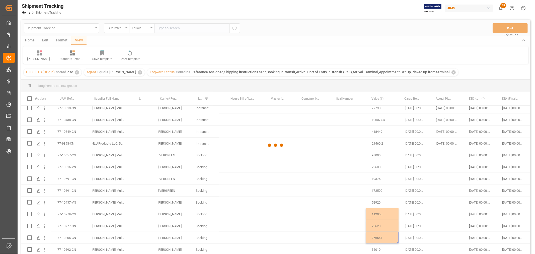
click at [241, 218] on div at bounding box center [275, 145] width 509 height 251
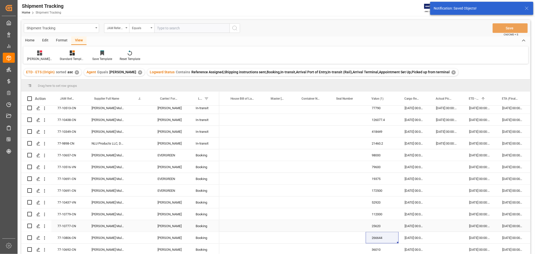
click at [68, 223] on div "77-10777-CN" at bounding box center [68, 226] width 34 height 12
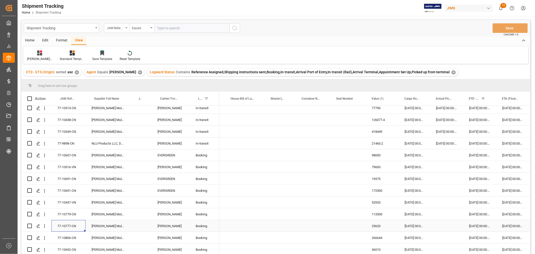
click at [73, 224] on div "77-10777-CN" at bounding box center [68, 226] width 34 height 12
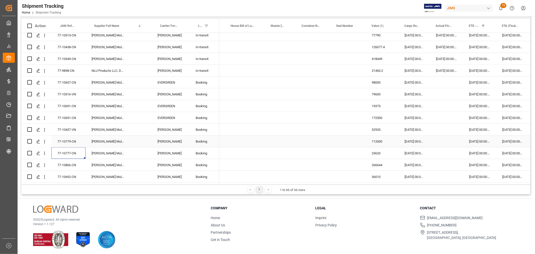
scroll to position [74, 0]
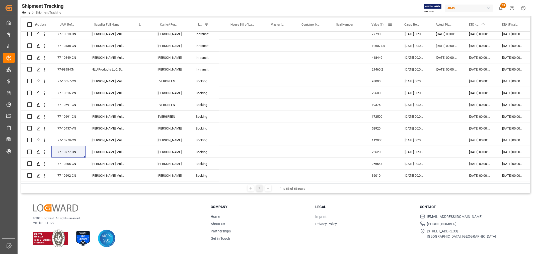
click at [389, 24] on span at bounding box center [389, 24] width 5 height 5
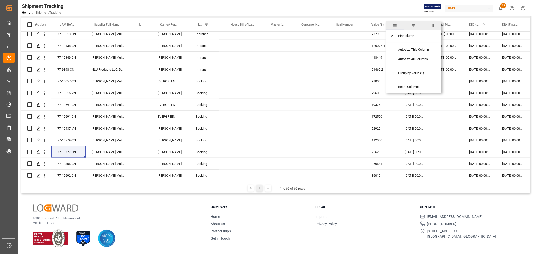
click at [433, 24] on span "columns" at bounding box center [432, 25] width 5 height 5
click at [408, 38] on input "Filter Columns Input" at bounding box center [417, 38] width 42 height 10
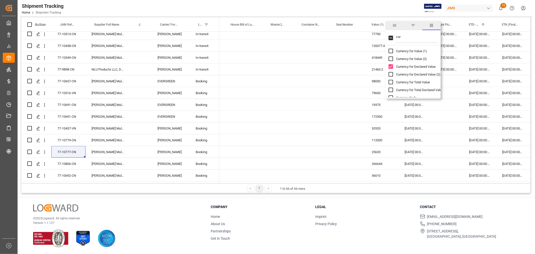
type input "cur"
click at [391, 51] on input "Currency for Value (1) column toggle visibility (hidden)" at bounding box center [390, 51] width 5 height 5
checkbox input "true"
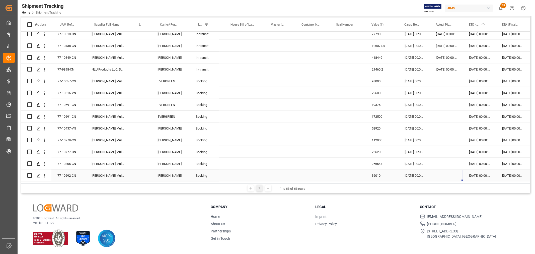
click at [454, 171] on div "Press SPACE to select this row." at bounding box center [446, 175] width 33 height 12
drag, startPoint x: 325, startPoint y: 181, endPoint x: 398, endPoint y: 194, distance: 73.6
click at [398, 194] on div "Shipment Tracking JAM Reference Number Equals Save Ctrl/CMD + S Home Edit Forma…" at bounding box center [276, 98] width 516 height 312
drag, startPoint x: 299, startPoint y: 183, endPoint x: 384, endPoint y: 183, distance: 85.2
click at [384, 183] on div "1 1 to 66 of 66 rows" at bounding box center [275, 188] width 509 height 10
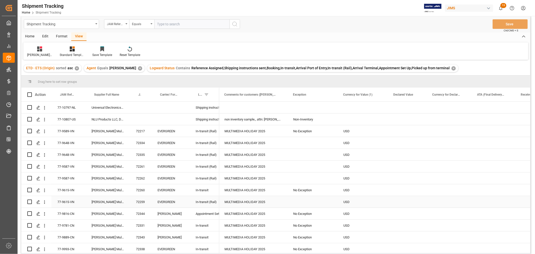
scroll to position [0, 0]
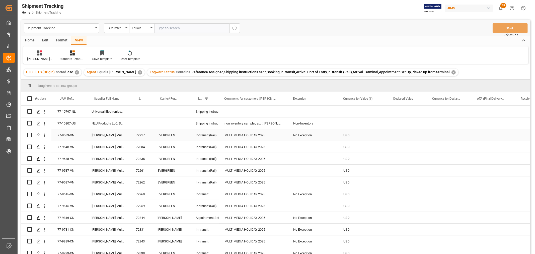
click at [344, 135] on div "USD" at bounding box center [362, 135] width 50 height 12
click at [345, 108] on div "Press SPACE to select this row." at bounding box center [362, 112] width 50 height 12
click at [347, 122] on div "Press SPACE to select this row." at bounding box center [362, 123] width 50 height 12
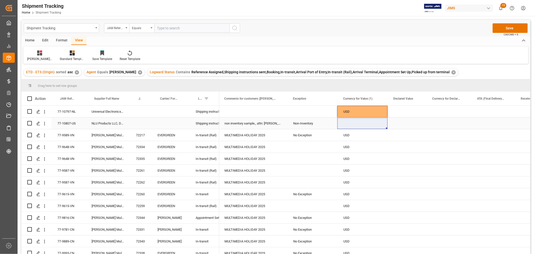
drag, startPoint x: 347, startPoint y: 112, endPoint x: 348, endPoint y: 122, distance: 9.6
click at [356, 170] on div "USD" at bounding box center [362, 170] width 50 height 12
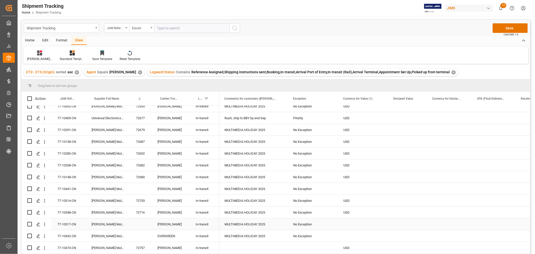
scroll to position [390, 0]
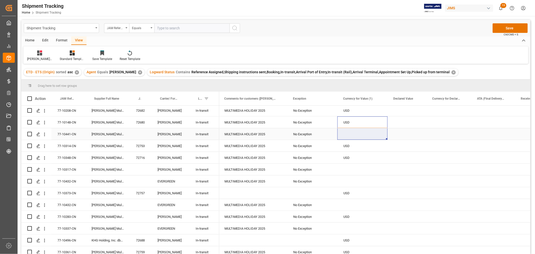
drag, startPoint x: 348, startPoint y: 122, endPoint x: 349, endPoint y: 130, distance: 7.7
click at [349, 130] on div "HuiXin Gao USD No HuiXin Gao non inventory sample_ attn: Marielle Pinet Non-Inv…" at bounding box center [287, 104] width 956 height 777
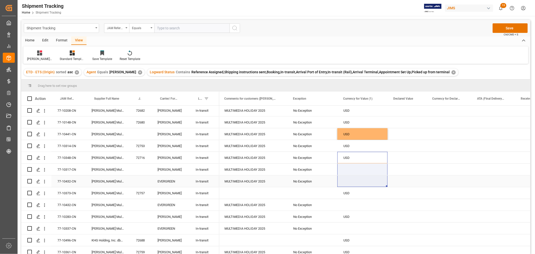
drag, startPoint x: 344, startPoint y: 157, endPoint x: 344, endPoint y: 179, distance: 22.6
click at [344, 179] on div "HuiXin Gao USD No HuiXin Gao non inventory sample_ attn: Marielle Pinet Non-Inv…" at bounding box center [287, 104] width 956 height 777
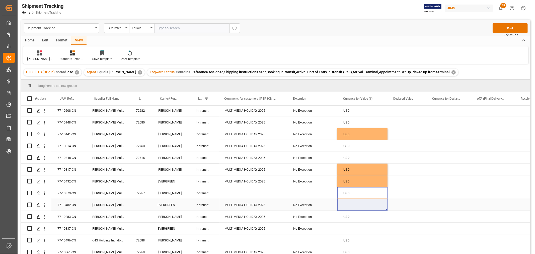
drag, startPoint x: 347, startPoint y: 192, endPoint x: 347, endPoint y: 203, distance: 11.0
click at [347, 203] on div "HuiXin Gao USD No HuiXin Gao non inventory sample_ attn: Marielle Pinet Non-Inv…" at bounding box center [287, 104] width 956 height 777
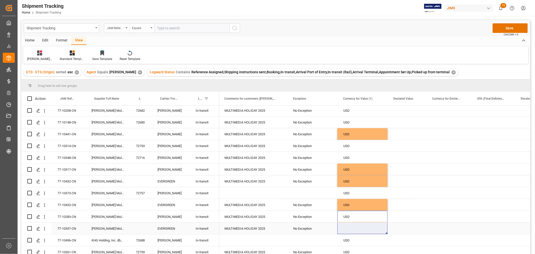
drag, startPoint x: 347, startPoint y: 216, endPoint x: 347, endPoint y: 226, distance: 9.8
click at [347, 226] on div "HuiXin Gao USD No HuiXin Gao non inventory sample_ attn: Marielle Pinet Non-Inv…" at bounding box center [287, 104] width 956 height 777
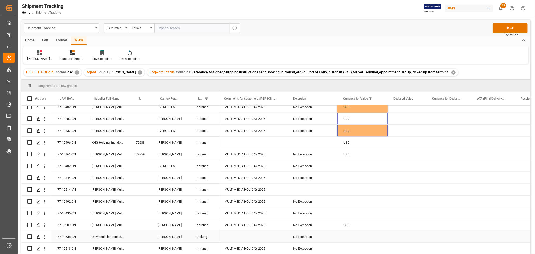
scroll to position [501, 0]
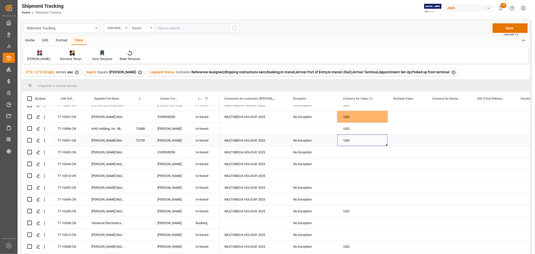
click at [348, 139] on div "USD" at bounding box center [362, 140] width 50 height 12
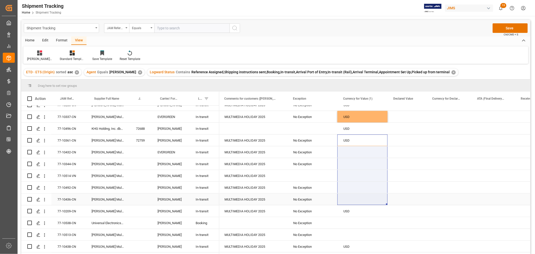
drag, startPoint x: 348, startPoint y: 139, endPoint x: 353, endPoint y: 194, distance: 55.6
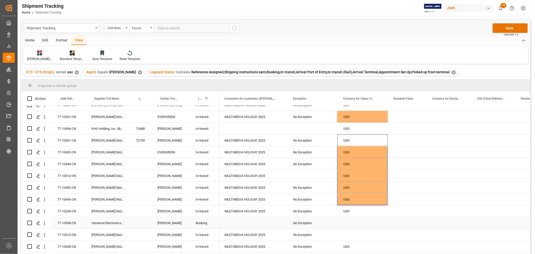
click at [347, 219] on div "Press SPACE to select this row." at bounding box center [362, 223] width 50 height 12
drag, startPoint x: 346, startPoint y: 211, endPoint x: 350, endPoint y: 232, distance: 21.3
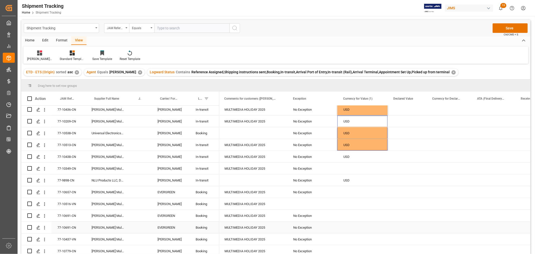
scroll to position [613, 0]
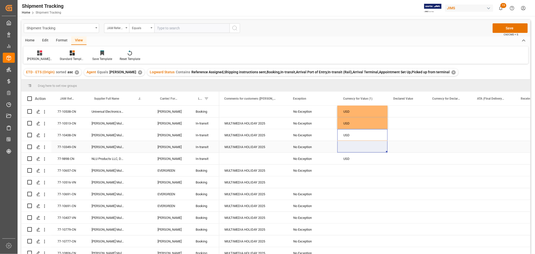
drag, startPoint x: 349, startPoint y: 131, endPoint x: 350, endPoint y: 142, distance: 11.3
click at [347, 159] on div "USD" at bounding box center [362, 159] width 50 height 12
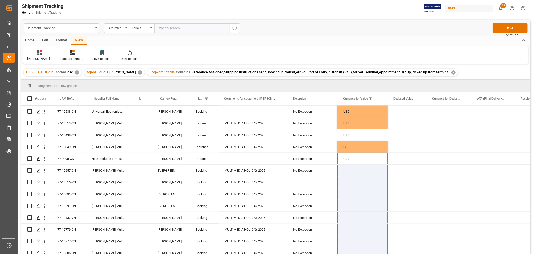
scroll to position [629, 0]
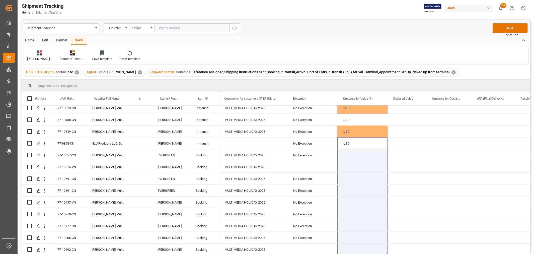
drag, startPoint x: 347, startPoint y: 159, endPoint x: 360, endPoint y: 260, distance: 102.4
click at [360, 253] on html "Created by potrace 1.15, written by Peter Selinger 2001-2017 Created by potrace…" at bounding box center [267, 127] width 535 height 254
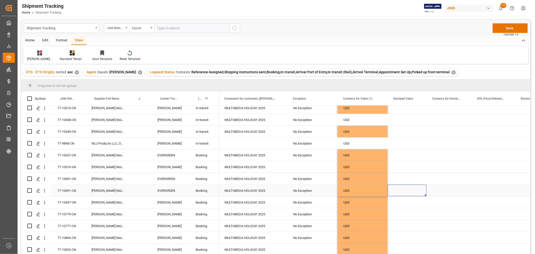
click at [414, 194] on div "Press SPACE to select this row." at bounding box center [406, 190] width 39 height 12
click at [501, 27] on button "Save" at bounding box center [509, 28] width 35 height 10
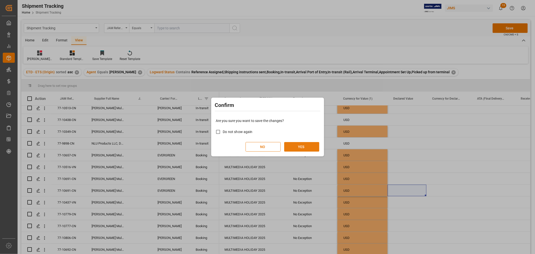
click at [289, 146] on button "YES" at bounding box center [301, 147] width 35 height 10
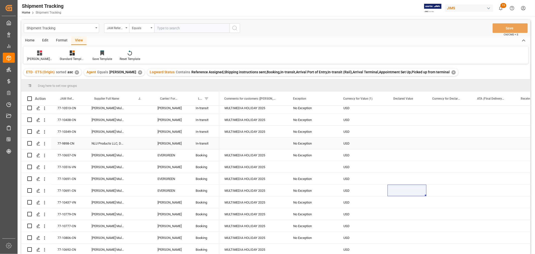
click at [334, 146] on div "No Exception" at bounding box center [312, 143] width 50 height 12
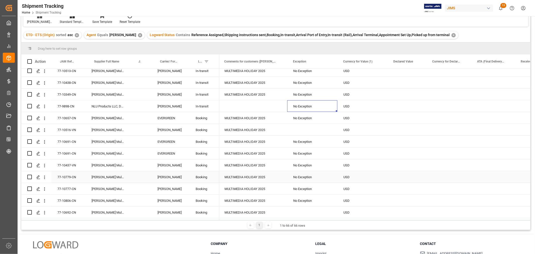
scroll to position [74, 0]
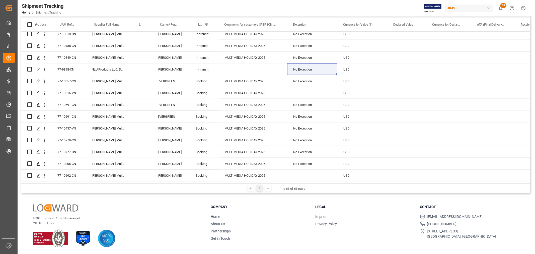
drag, startPoint x: 357, startPoint y: 181, endPoint x: 300, endPoint y: 179, distance: 57.9
click at [300, 179] on div "Action JAM Reference Number Supplier Full Name JAM Shipment Number" at bounding box center [275, 100] width 509 height 165
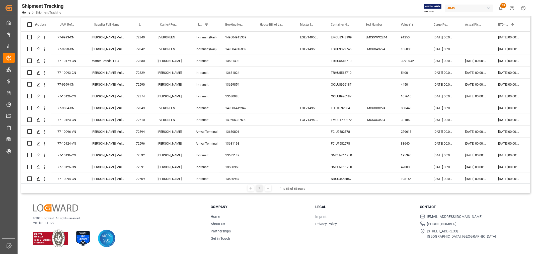
scroll to position [128, 0]
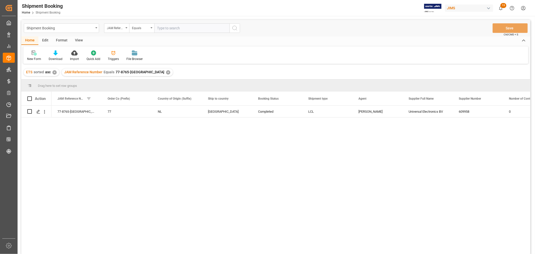
click at [166, 71] on div "✕" at bounding box center [168, 72] width 4 height 4
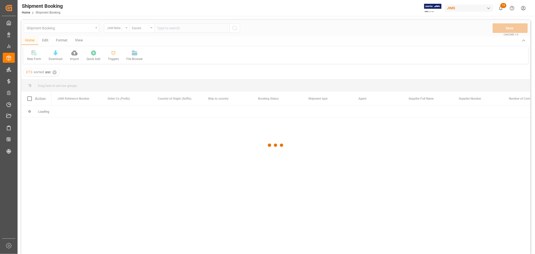
click at [168, 29] on div at bounding box center [275, 145] width 509 height 251
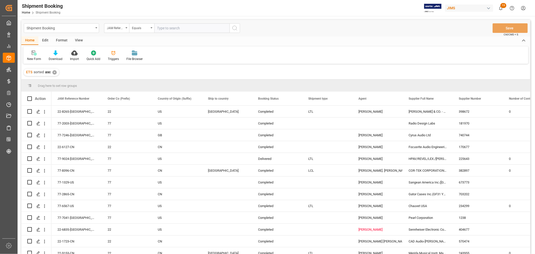
click at [166, 26] on input "text" at bounding box center [191, 28] width 75 height 10
paste input "77-10797-NL_1POJAM"
type input "77-10797-NL"
click at [233, 28] on icon "search button" at bounding box center [235, 28] width 6 height 6
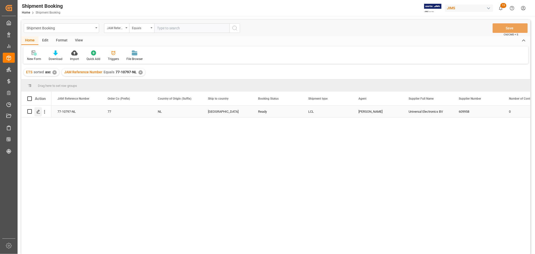
click at [38, 111] on icon "Press SPACE to select this row." at bounding box center [38, 112] width 4 height 4
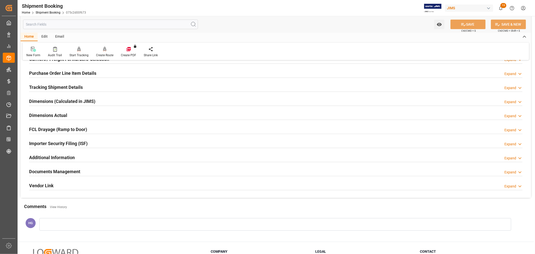
scroll to position [28, 0]
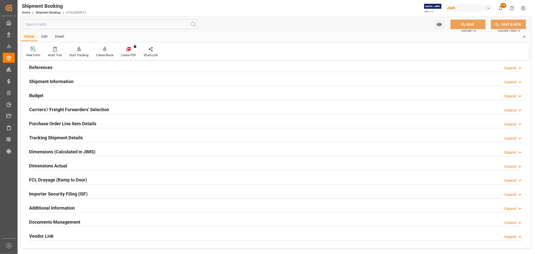
click at [61, 108] on h2 "Carriers'/ Freight Forwarders' Selection" at bounding box center [69, 109] width 80 height 7
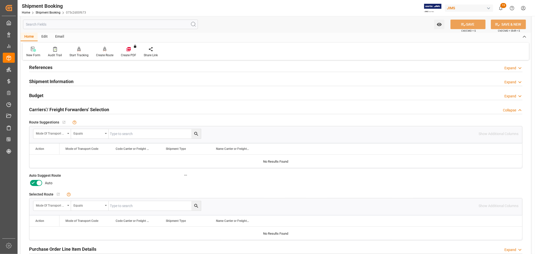
click at [33, 183] on icon at bounding box center [33, 183] width 6 height 6
click at [0, 0] on input "checkbox" at bounding box center [0, 0] width 0 height 0
click at [463, 24] on icon at bounding box center [462, 24] width 5 height 5
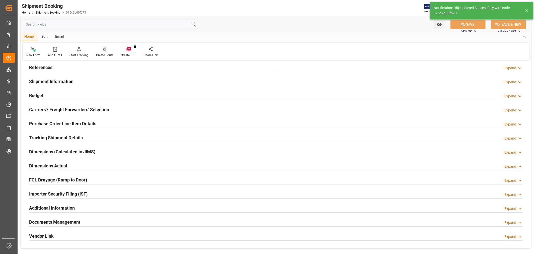
click at [103, 51] on icon at bounding box center [105, 49] width 4 height 5
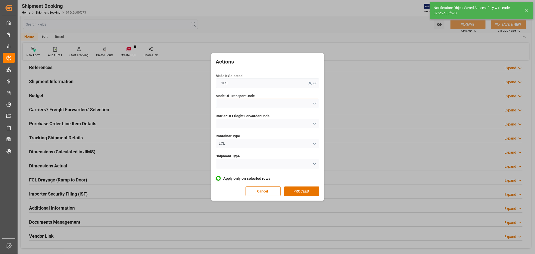
click at [224, 99] on button "open menu" at bounding box center [267, 103] width 103 height 10
click at [227, 102] on div "1- OCEAN" at bounding box center [267, 104] width 103 height 11
click at [225, 124] on button "open menu" at bounding box center [267, 124] width 103 height 10
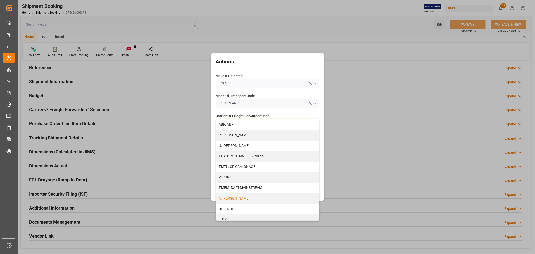
click at [235, 197] on div "A: [PERSON_NAME]" at bounding box center [267, 198] width 103 height 11
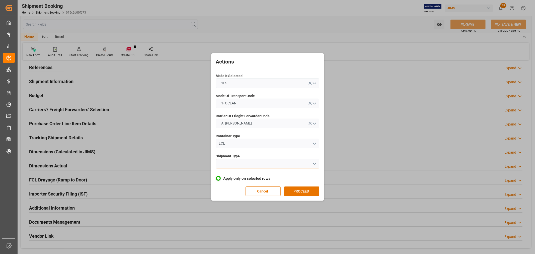
click at [232, 164] on button "open menu" at bounding box center [267, 164] width 103 height 10
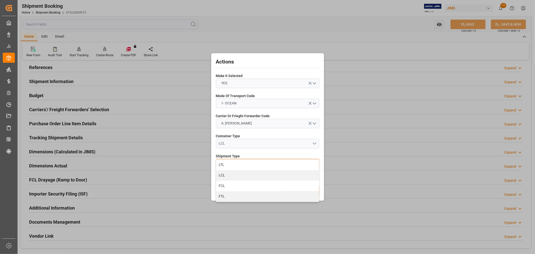
click at [224, 175] on div "LCL" at bounding box center [267, 175] width 103 height 11
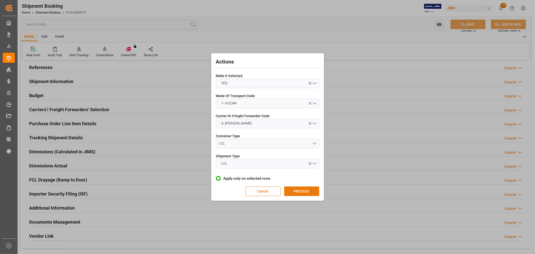
click at [293, 190] on button "PROCEED" at bounding box center [301, 191] width 35 height 10
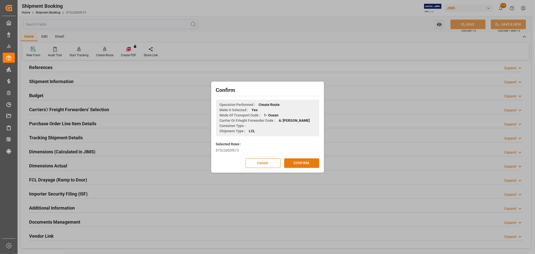
click at [302, 162] on button "CONFIRM" at bounding box center [301, 163] width 35 height 10
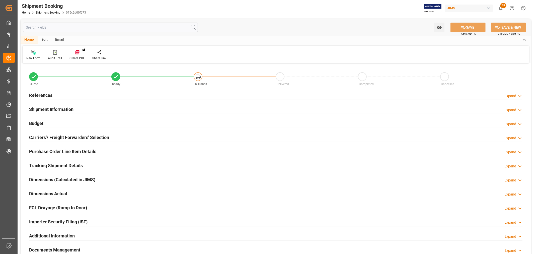
type input "668.5081"
type input "411.3896"
type input "7425"
click at [33, 125] on h2 "Budget" at bounding box center [36, 123] width 14 height 7
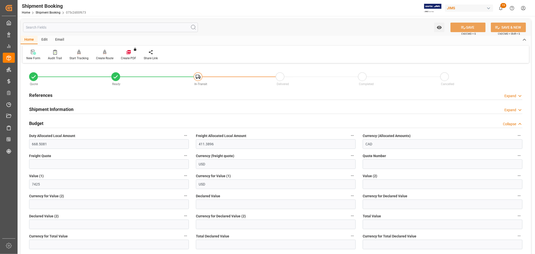
click at [37, 123] on h2 "Budget" at bounding box center [36, 123] width 14 height 7
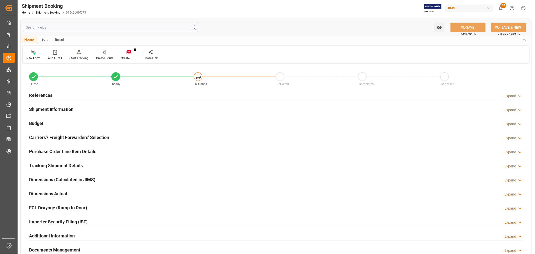
click at [58, 136] on h2 "Carriers'/ Freight Forwarders' Selection" at bounding box center [69, 137] width 80 height 7
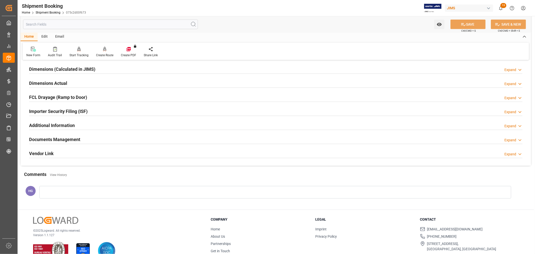
scroll to position [248, 0]
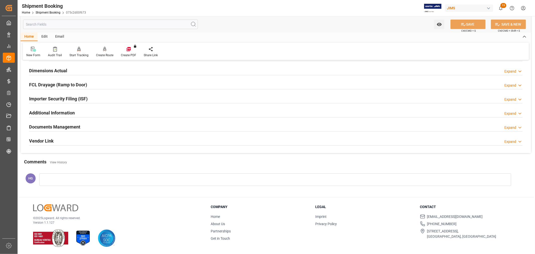
click at [52, 125] on h2 "Documents Management" at bounding box center [54, 126] width 51 height 7
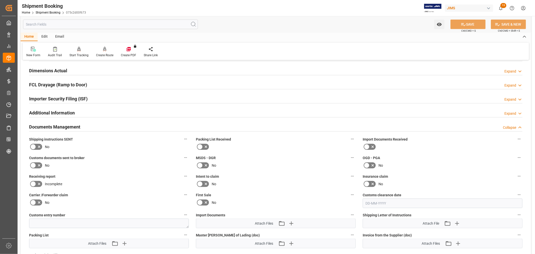
scroll to position [276, 0]
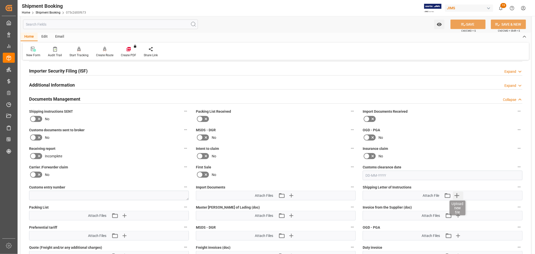
click at [454, 192] on icon "button" at bounding box center [457, 195] width 8 height 8
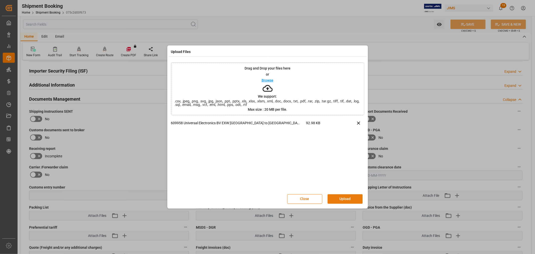
click at [350, 199] on button "Upload" at bounding box center [344, 199] width 35 height 10
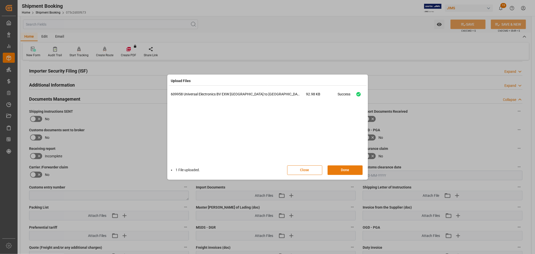
click at [340, 169] on button "Done" at bounding box center [344, 170] width 35 height 10
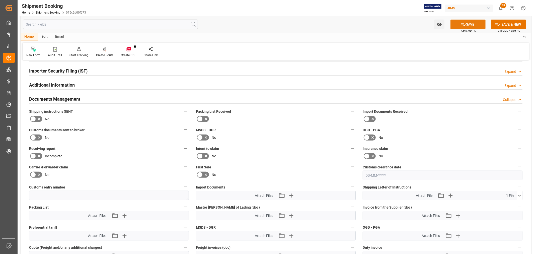
click at [464, 24] on icon at bounding box center [462, 24] width 5 height 5
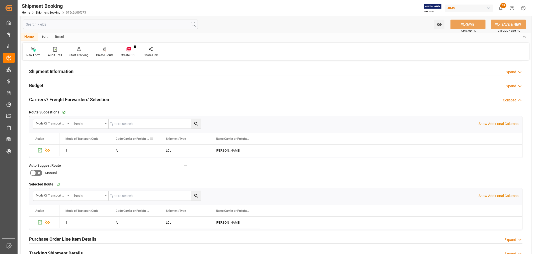
scroll to position [0, 0]
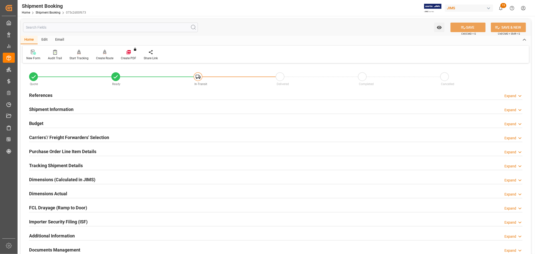
click at [60, 37] on div "Email" at bounding box center [59, 40] width 17 height 9
click at [33, 54] on icon at bounding box center [34, 53] width 7 height 4
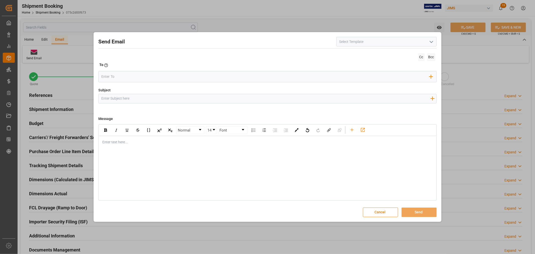
click at [381, 211] on button "Cancel" at bounding box center [380, 212] width 35 height 10
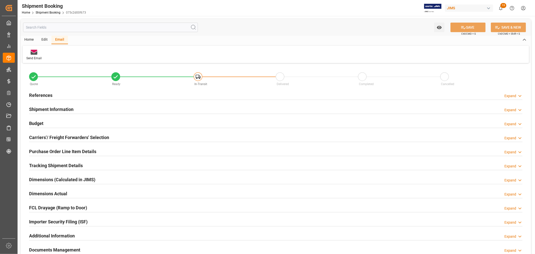
click at [39, 94] on h2 "References" at bounding box center [40, 95] width 23 height 7
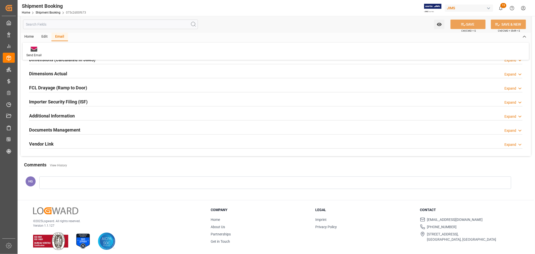
scroll to position [223, 0]
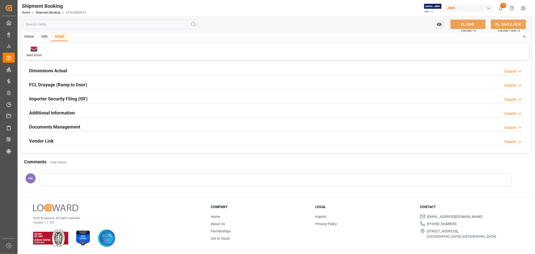
click at [55, 124] on h2 "Documents Management" at bounding box center [54, 126] width 51 height 7
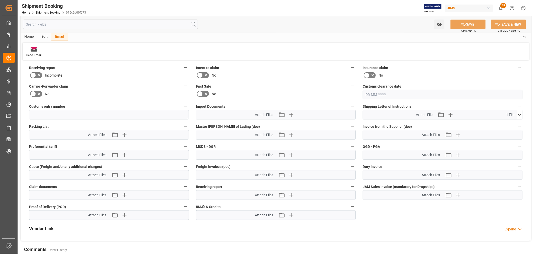
scroll to position [335, 0]
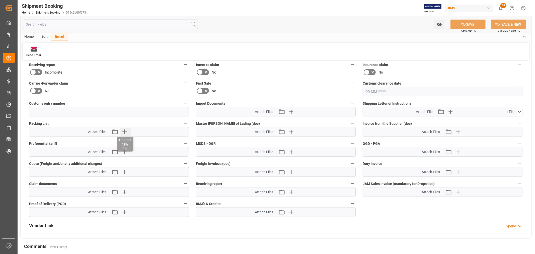
click at [125, 132] on icon "button" at bounding box center [124, 132] width 8 height 8
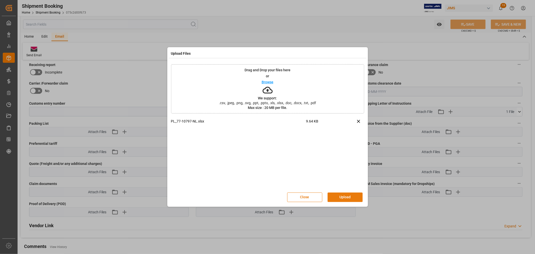
click at [339, 196] on button "Upload" at bounding box center [344, 197] width 35 height 10
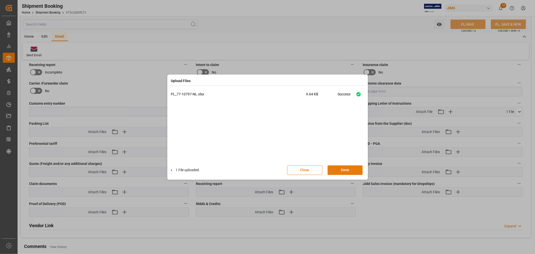
click at [336, 170] on button "Done" at bounding box center [344, 170] width 35 height 10
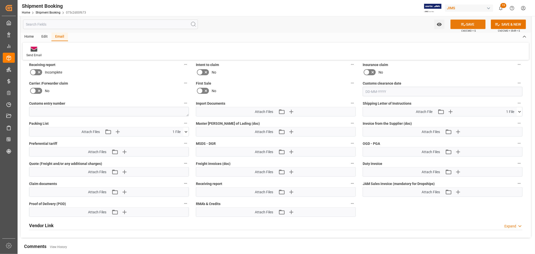
click at [465, 21] on button "SAVE" at bounding box center [467, 25] width 35 height 10
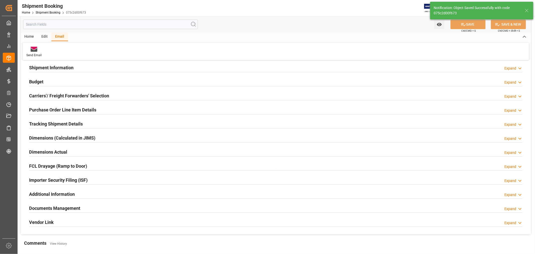
scroll to position [0, 0]
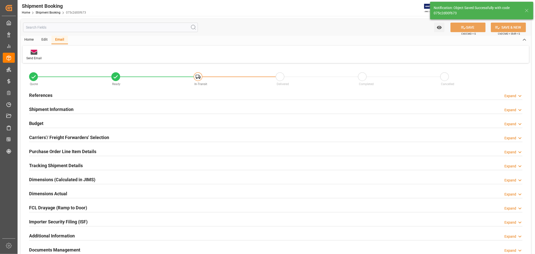
click at [44, 94] on h2 "References" at bounding box center [40, 95] width 23 height 7
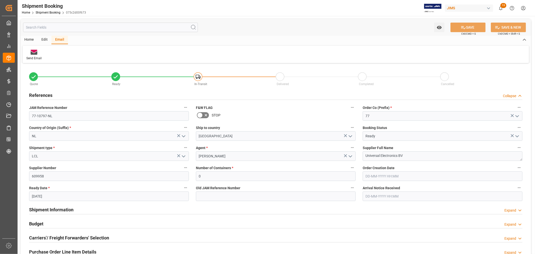
click at [44, 94] on h2 "References" at bounding box center [40, 95] width 23 height 7
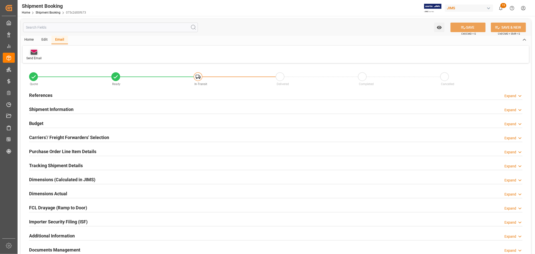
click at [31, 56] on div "Send Email" at bounding box center [33, 58] width 15 height 5
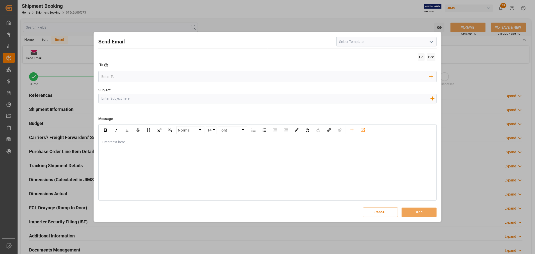
click at [360, 41] on input at bounding box center [386, 42] width 100 height 10
drag, startPoint x: 371, startPoint y: 55, endPoint x: 368, endPoint y: 53, distance: 3.5
click at [371, 54] on div "2BOOK - Ocean - Air freight" at bounding box center [386, 52] width 100 height 11
type input "2BOOK - Ocean - Air freight"
type input "2BOOK {{jamReferenceNumber}} {{supplierFullName}} Ship from: {{country}} Ship t…"
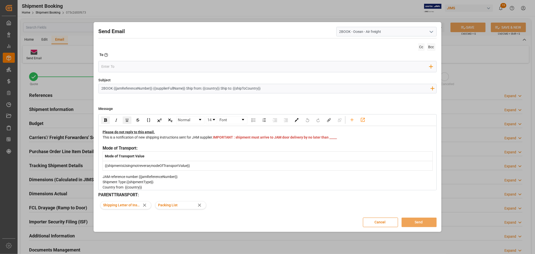
type input "2BOOK - Ocean - Air freight"
click at [183, 66] on input "email" at bounding box center [265, 67] width 328 height 8
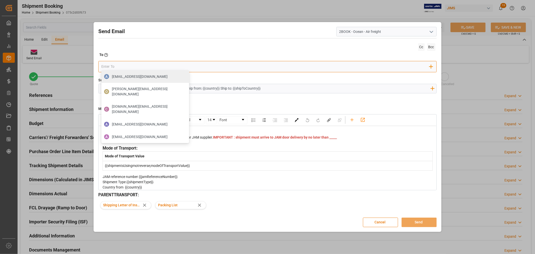
type input "[PERSON_NAME][EMAIL_ADDRESS][PERSON_NAME][DOMAIN_NAME]"
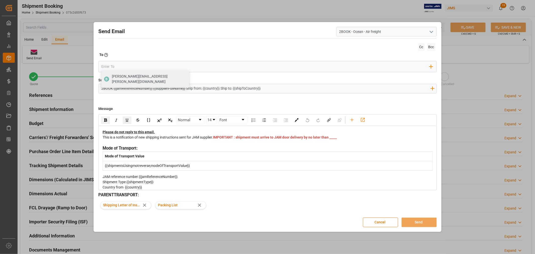
click at [234, 145] on div "This is a notification of new shipping instructions sent for JAM supplier. IMPO…" at bounding box center [268, 140] width 330 height 11
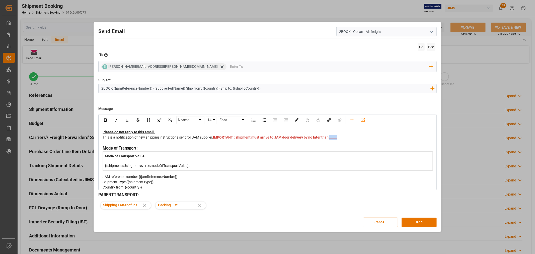
drag, startPoint x: 227, startPoint y: 142, endPoint x: 219, endPoint y: 142, distance: 8.8
click at [219, 142] on div "This is a notification of new shipping instructions sent for JAM supplier. IMPO…" at bounding box center [268, 140] width 330 height 11
click at [417, 222] on button "Send" at bounding box center [418, 222] width 35 height 10
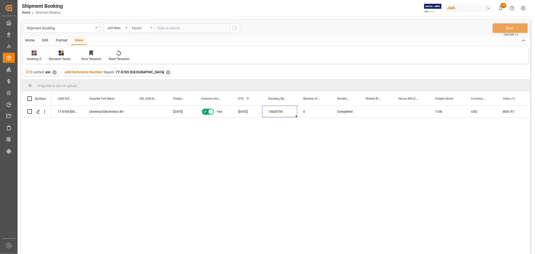
click at [134, 70] on div "JAM Reference Number Equals 77-8765-NL ✕" at bounding box center [117, 72] width 111 height 8
click at [166, 72] on div "✕" at bounding box center [168, 72] width 4 height 4
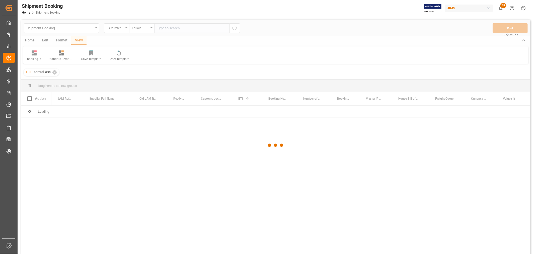
click at [163, 29] on div at bounding box center [275, 145] width 509 height 251
click at [161, 28] on div at bounding box center [275, 145] width 509 height 251
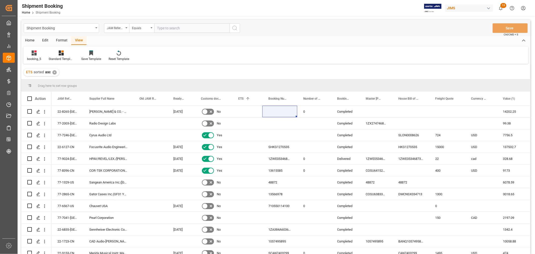
click at [164, 30] on input "text" at bounding box center [191, 28] width 75 height 10
paste input "77-10138-CN"
type input "77-10138-CN"
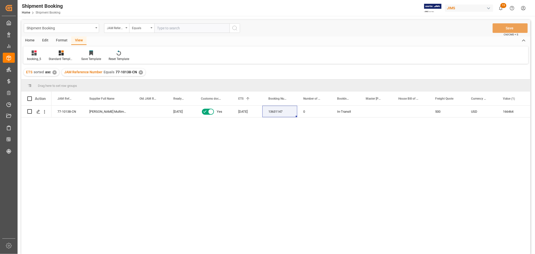
click at [139, 71] on div "✕" at bounding box center [141, 72] width 4 height 4
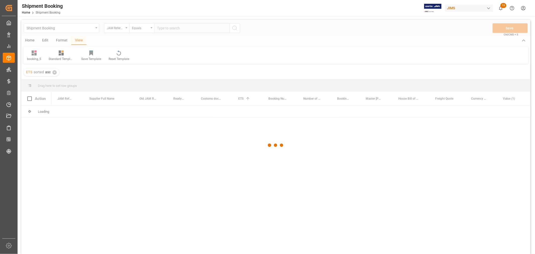
click at [161, 30] on div at bounding box center [275, 145] width 509 height 251
click at [159, 28] on div at bounding box center [275, 145] width 509 height 251
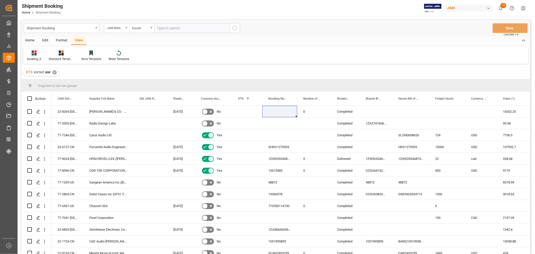
click at [159, 28] on input "text" at bounding box center [191, 28] width 75 height 10
paste input "77-10148-CN"
type input "77-10148-CN"
click at [233, 28] on icon "search button" at bounding box center [235, 28] width 6 height 6
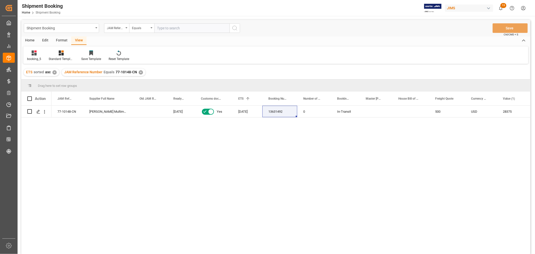
click at [139, 72] on div "✕" at bounding box center [141, 72] width 4 height 4
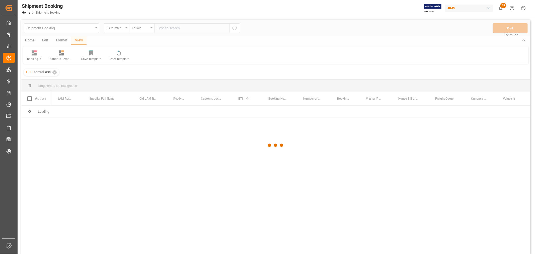
click at [163, 31] on div at bounding box center [275, 145] width 509 height 251
click at [161, 29] on div at bounding box center [275, 145] width 509 height 251
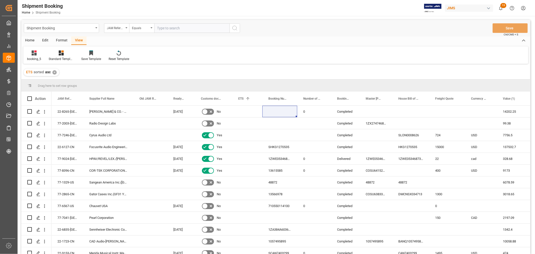
click at [161, 27] on input "text" at bounding box center [191, 28] width 75 height 10
paste input "77-10209-CN"
type input "77-10209-CN"
click at [236, 27] on icon "search button" at bounding box center [235, 28] width 6 height 6
